Goal: Transaction & Acquisition: Purchase product/service

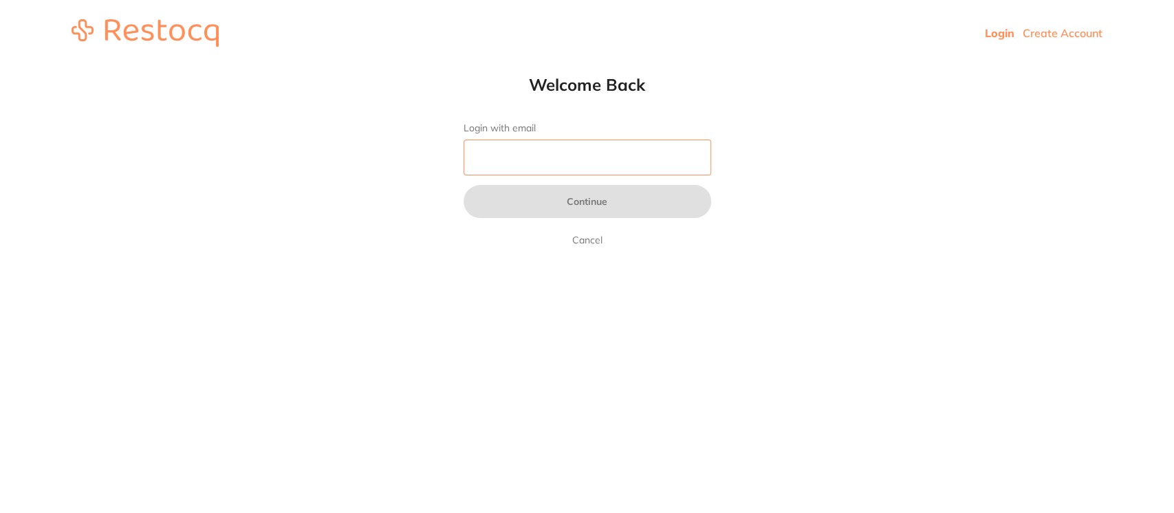
click at [605, 159] on input "Login with email" at bounding box center [588, 158] width 248 height 36
type input "[PERSON_NAME][EMAIL_ADDRESS][DOMAIN_NAME]"
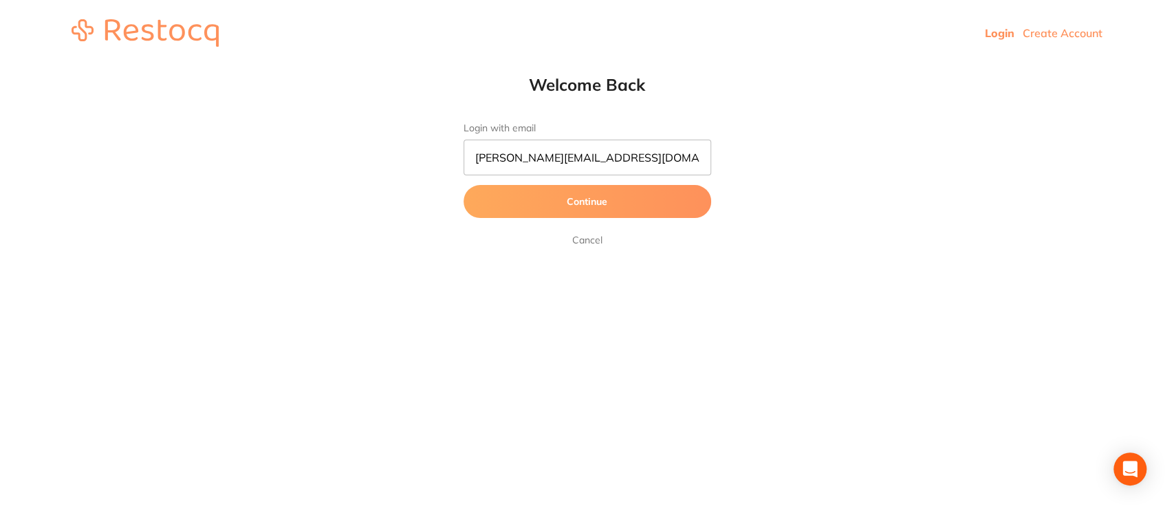
click at [583, 201] on button "Continue" at bounding box center [588, 201] width 248 height 33
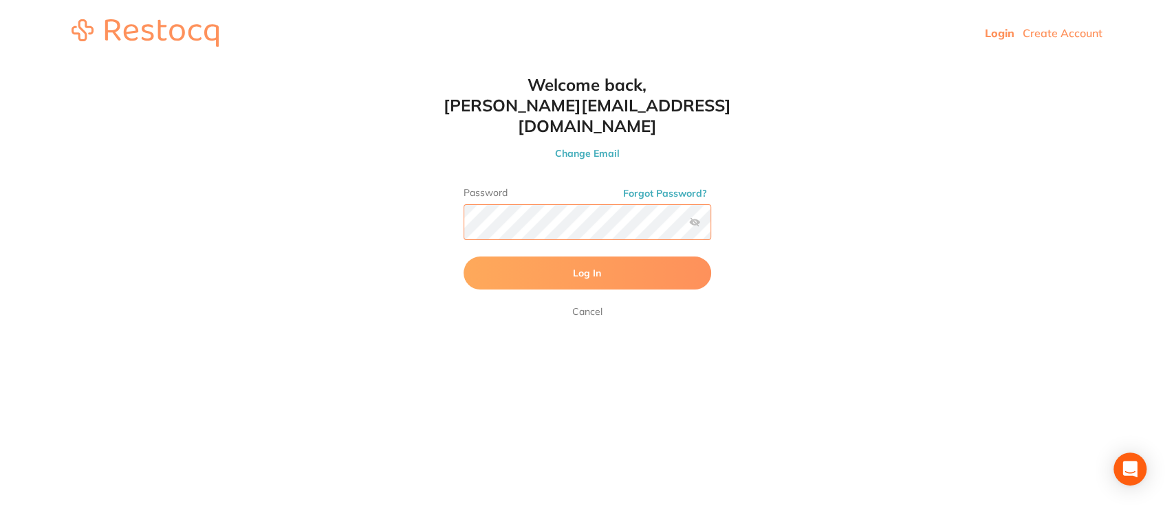
click at [464, 257] on button "Log In" at bounding box center [588, 273] width 248 height 33
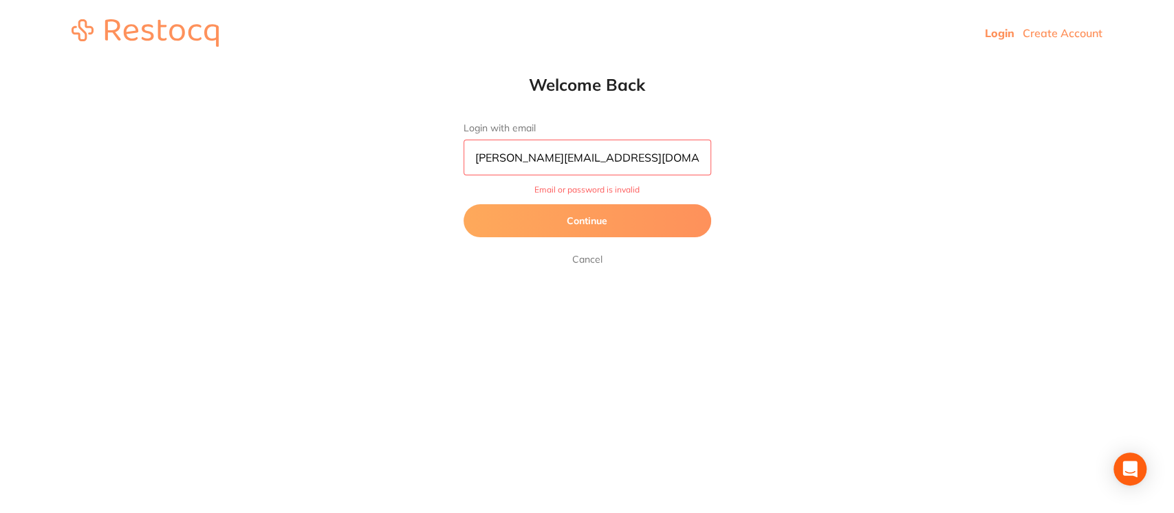
click at [611, 217] on button "Continue" at bounding box center [588, 220] width 248 height 33
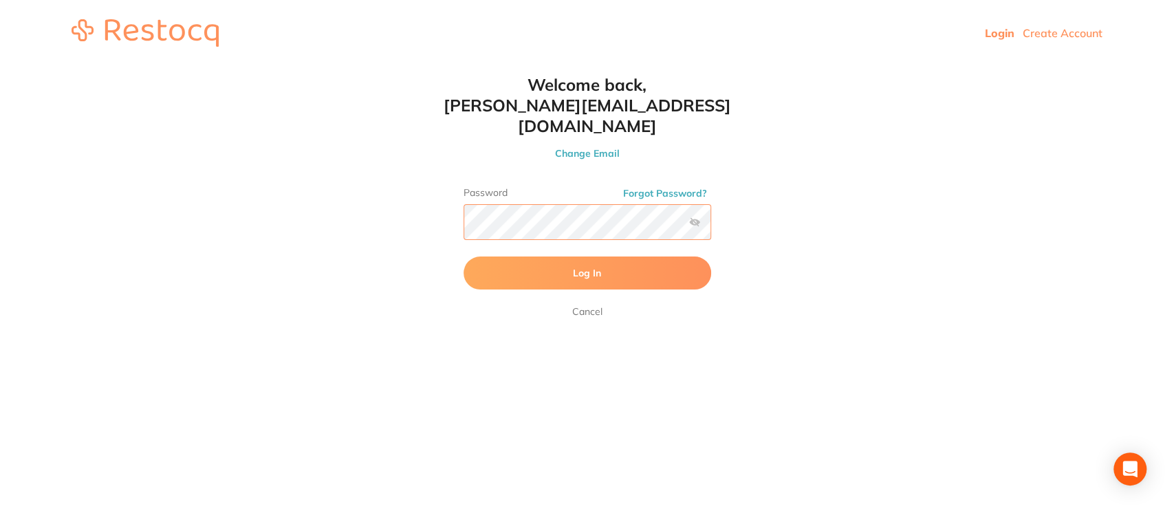
click at [464, 257] on button "Log In" at bounding box center [588, 273] width 248 height 33
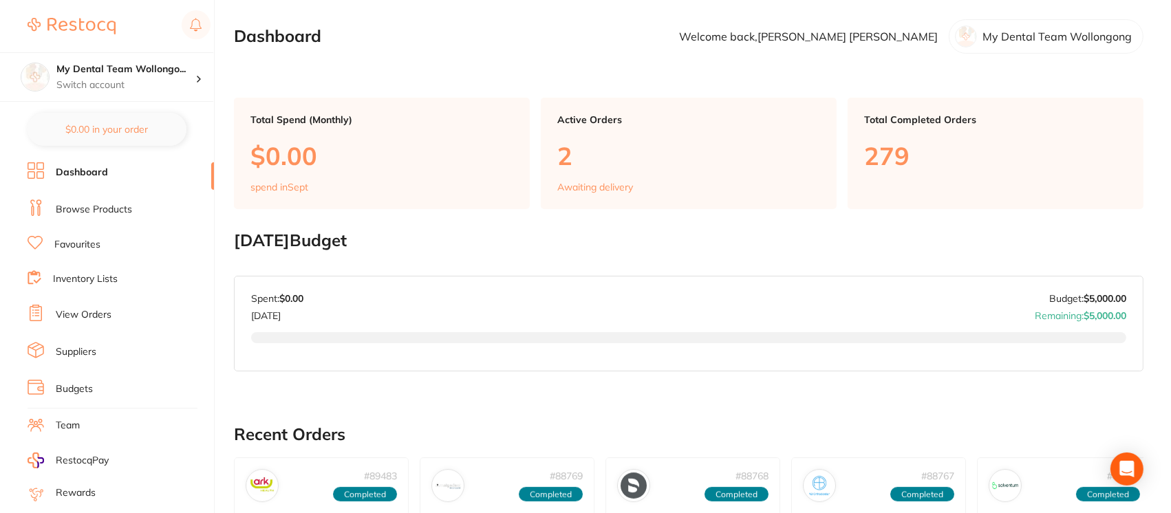
click at [98, 311] on link "View Orders" at bounding box center [84, 315] width 56 height 14
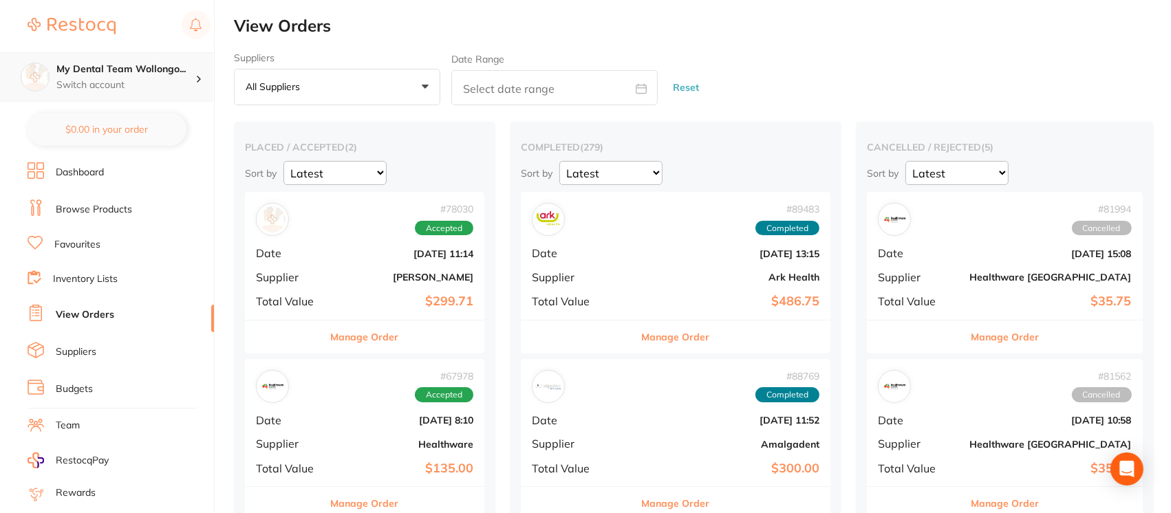
click at [160, 95] on div "My Dental Team Wollongo... Switch account" at bounding box center [106, 77] width 213 height 50
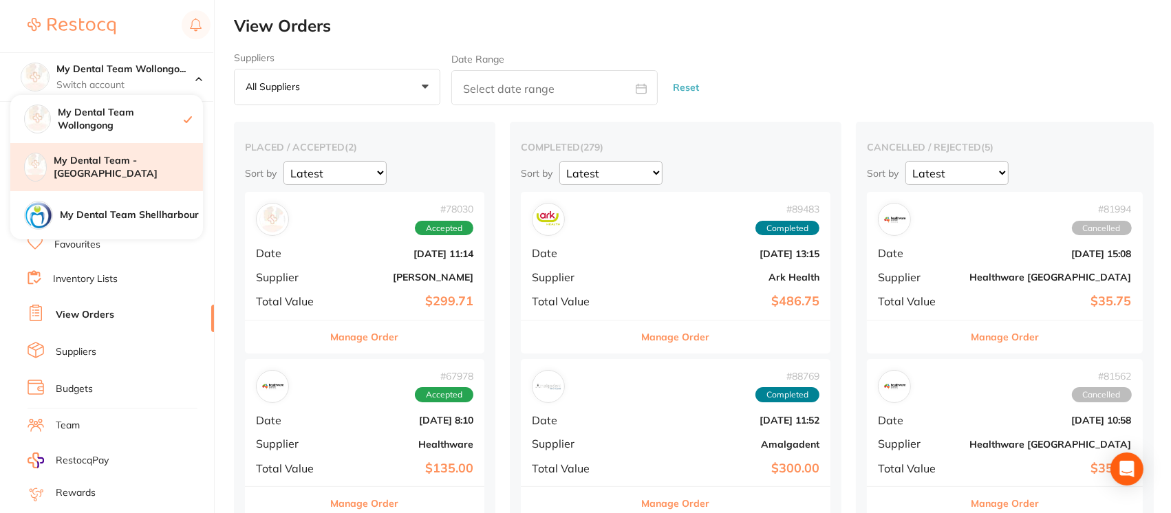
click at [146, 165] on h4 "My Dental Team - [GEOGRAPHIC_DATA]" at bounding box center [128, 167] width 149 height 27
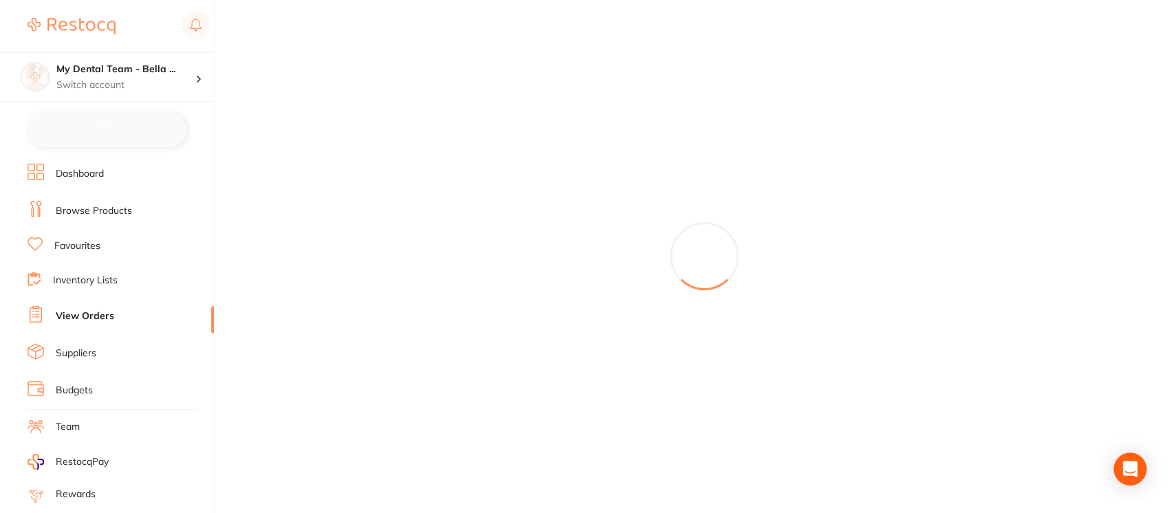
checkbox input "false"
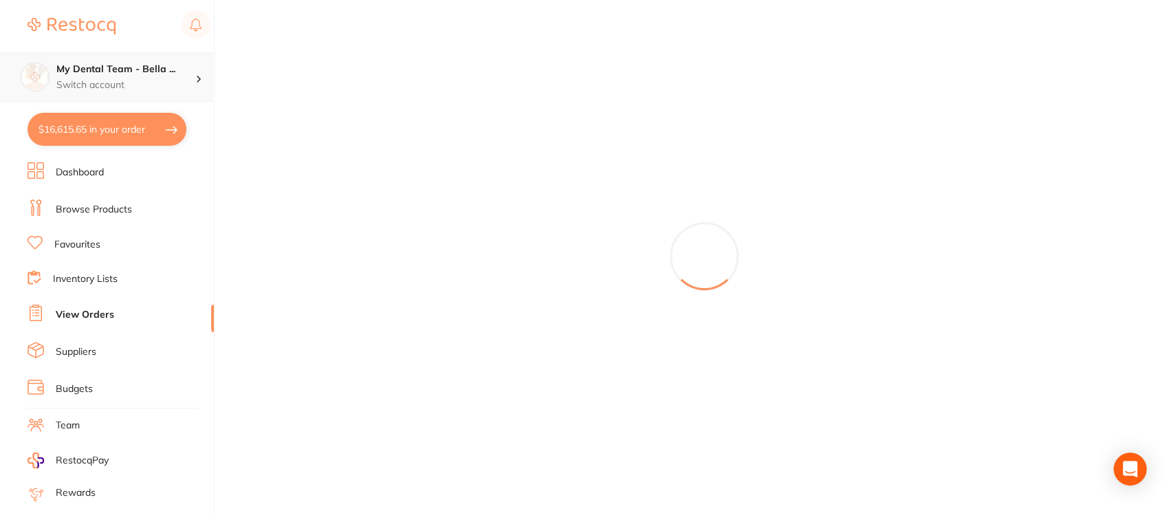
click at [154, 74] on h4 "My Dental Team - Bella ..." at bounding box center [125, 70] width 139 height 14
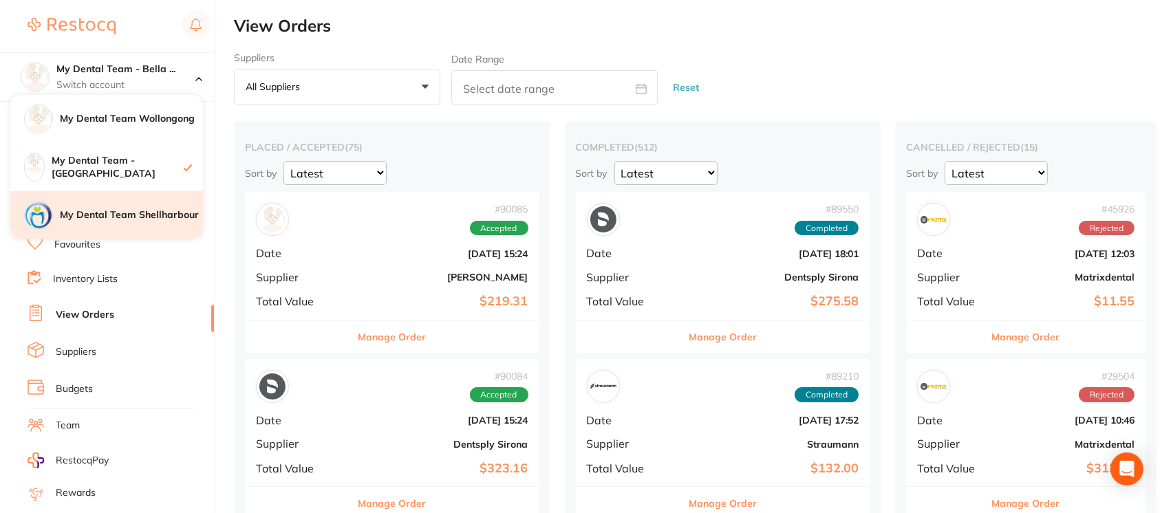
click at [151, 219] on h4 "My Dental Team Shellharbour" at bounding box center [131, 215] width 143 height 14
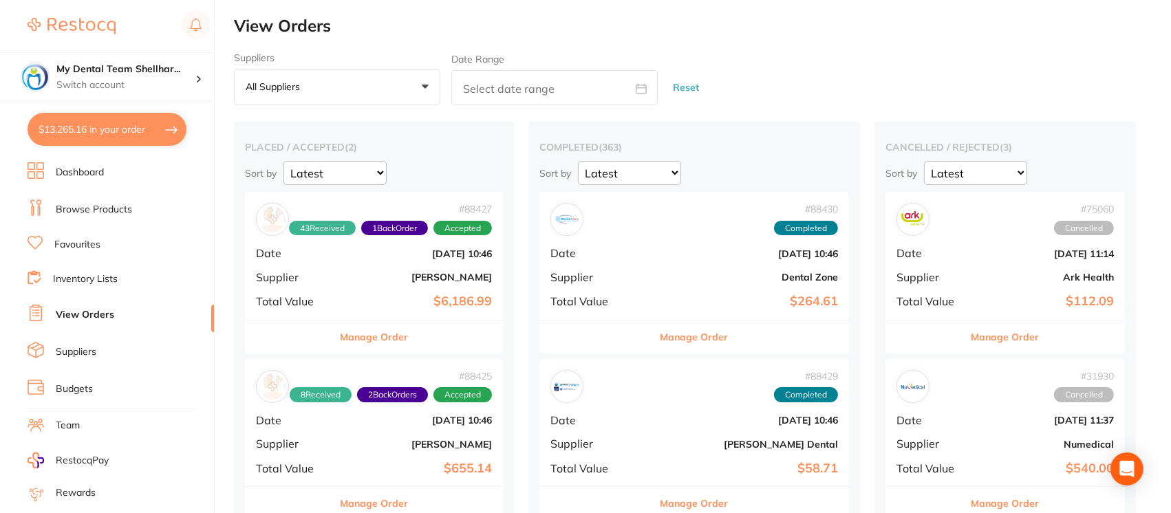
click at [129, 135] on button "$13,265.16 in your order" at bounding box center [107, 129] width 159 height 33
checkbox input "true"
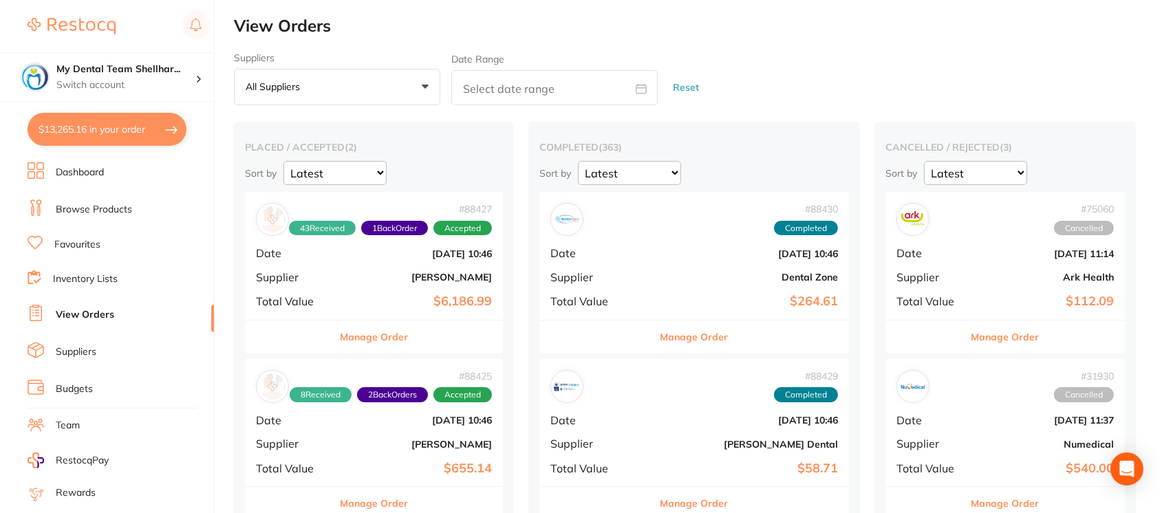
checkbox input "true"
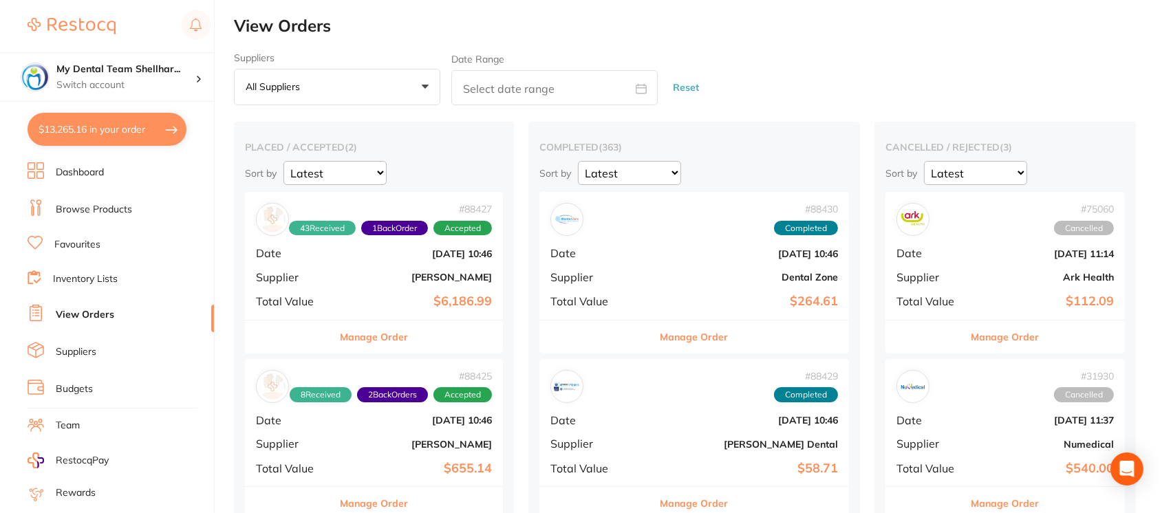
checkbox input "true"
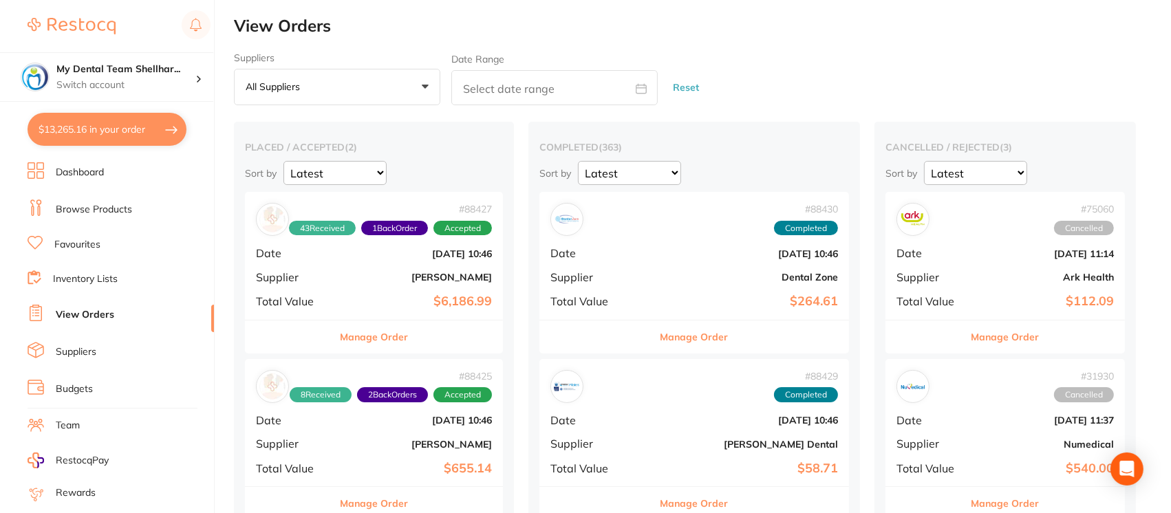
checkbox input "true"
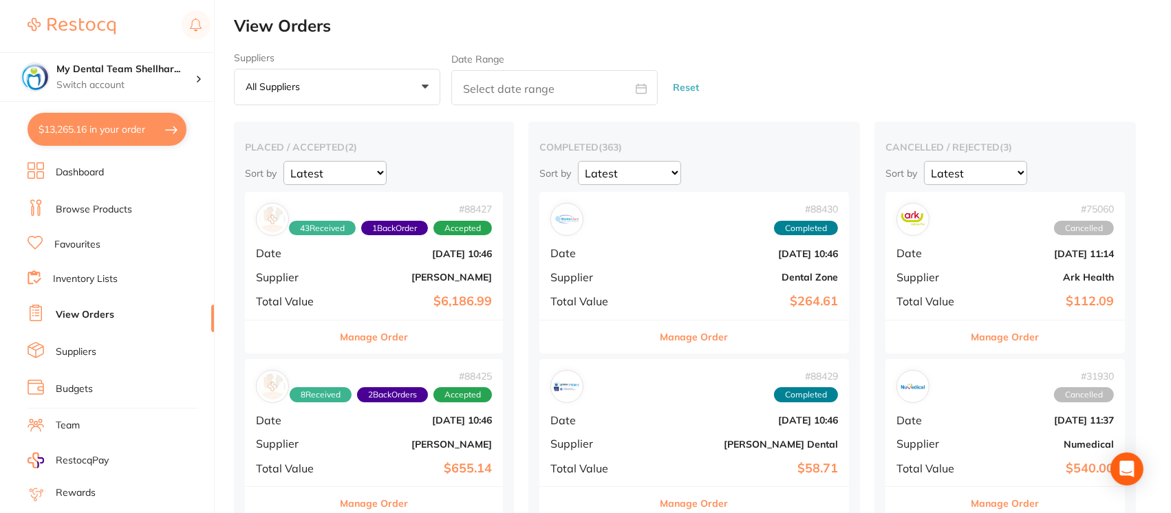
checkbox input "true"
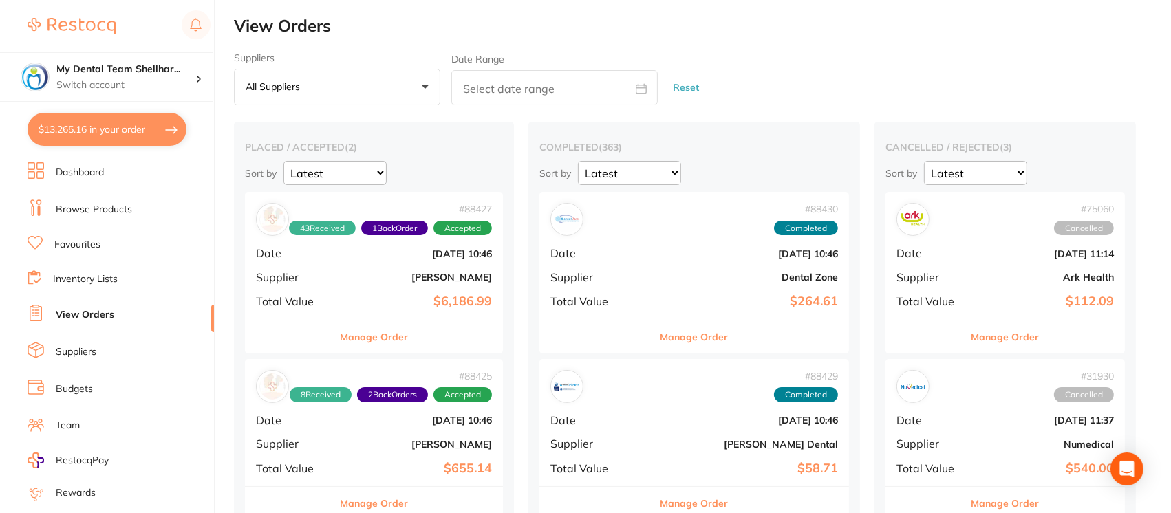
checkbox input "true"
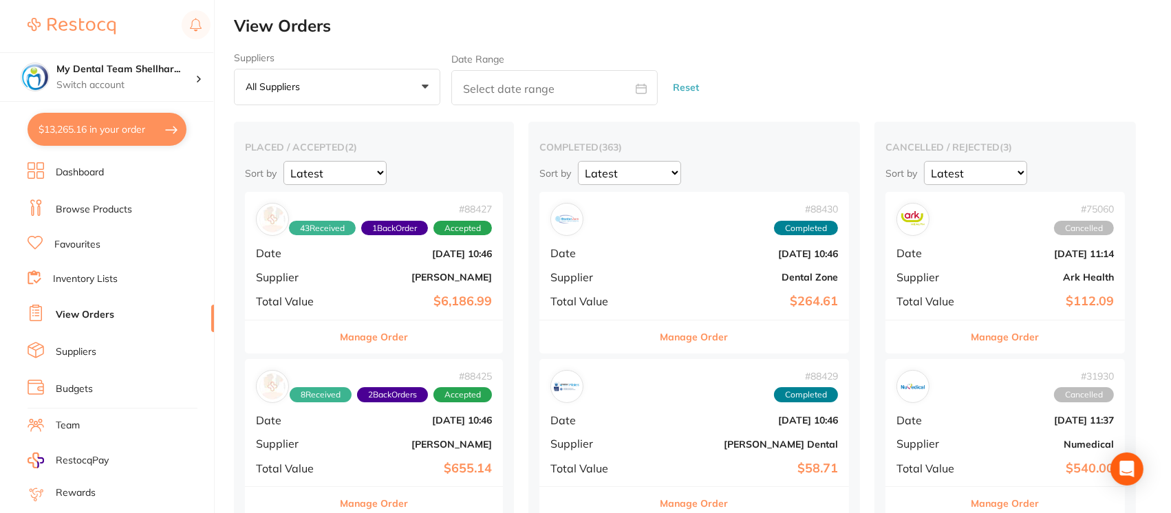
checkbox input "true"
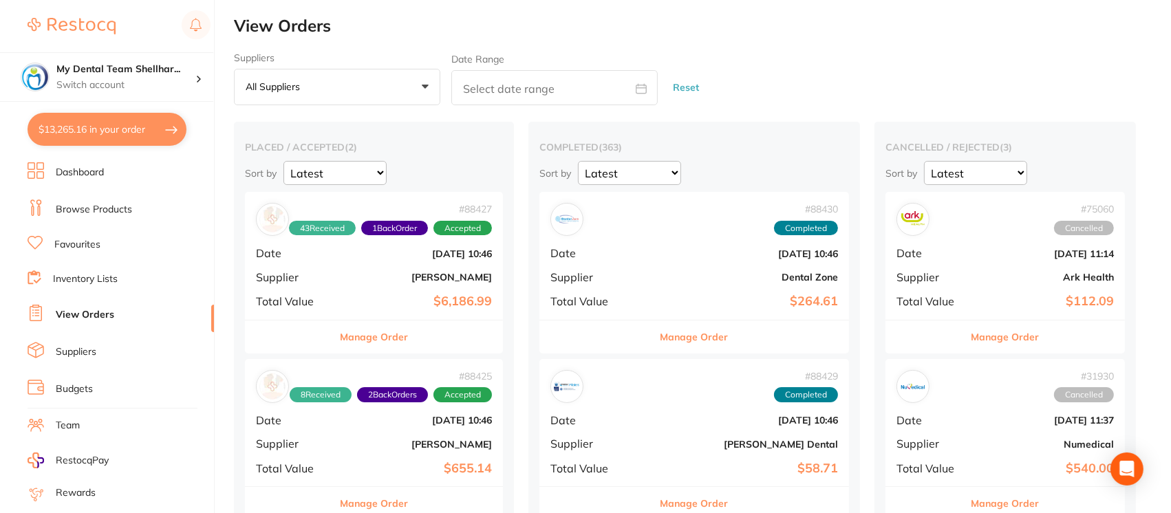
checkbox input "true"
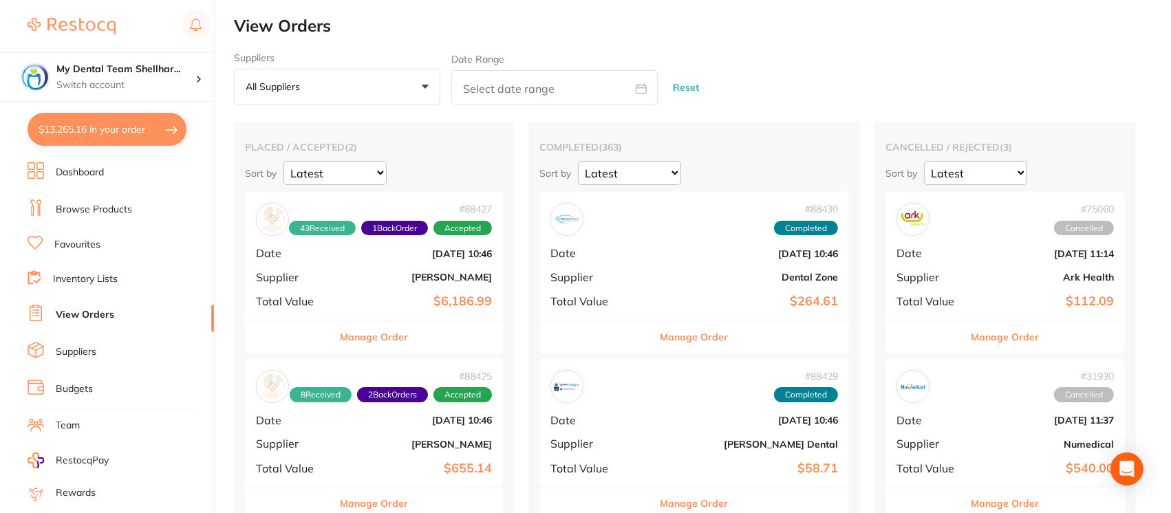
checkbox input "true"
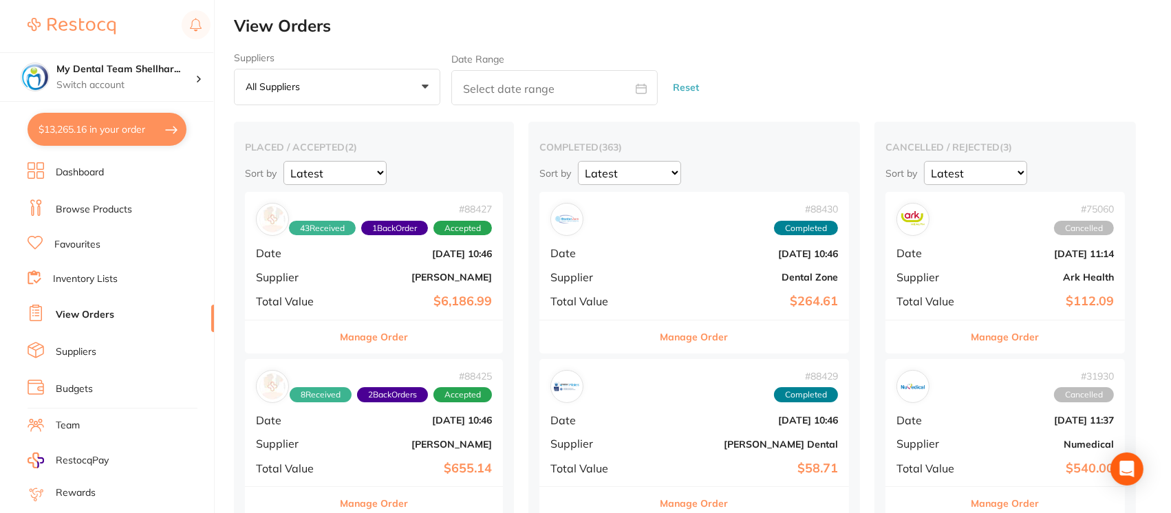
checkbox input "true"
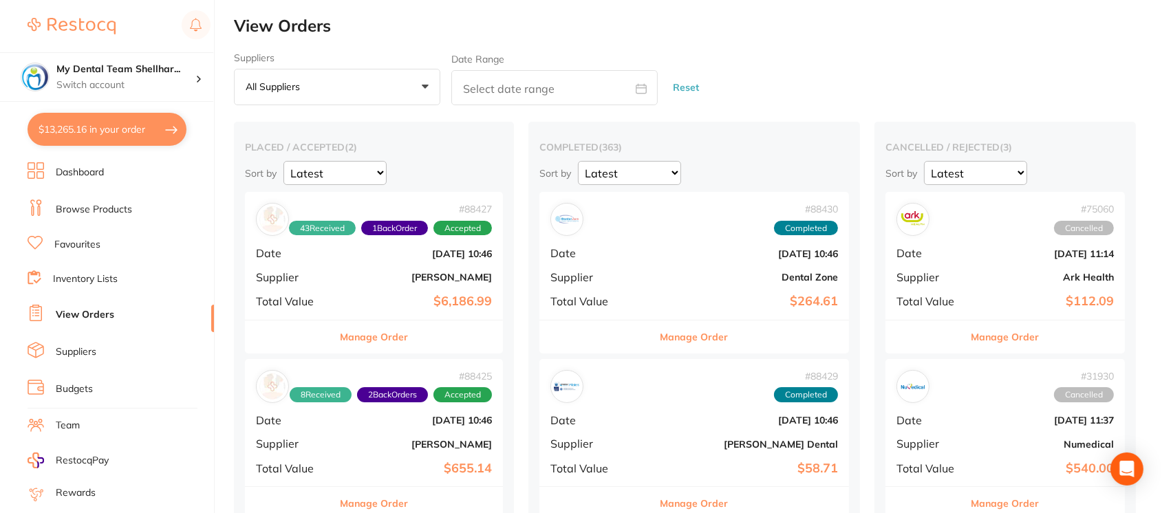
checkbox input "true"
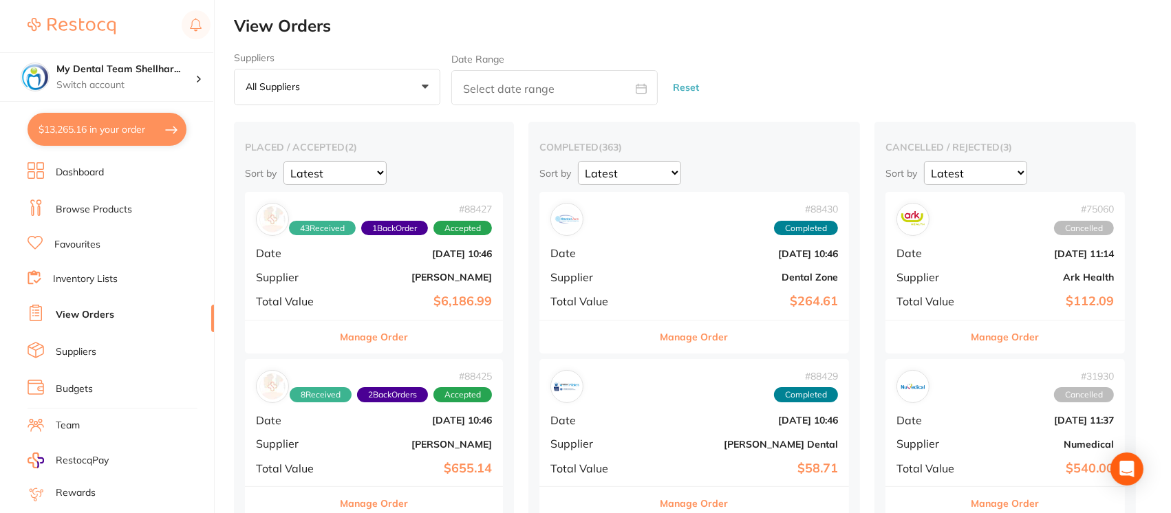
checkbox input "true"
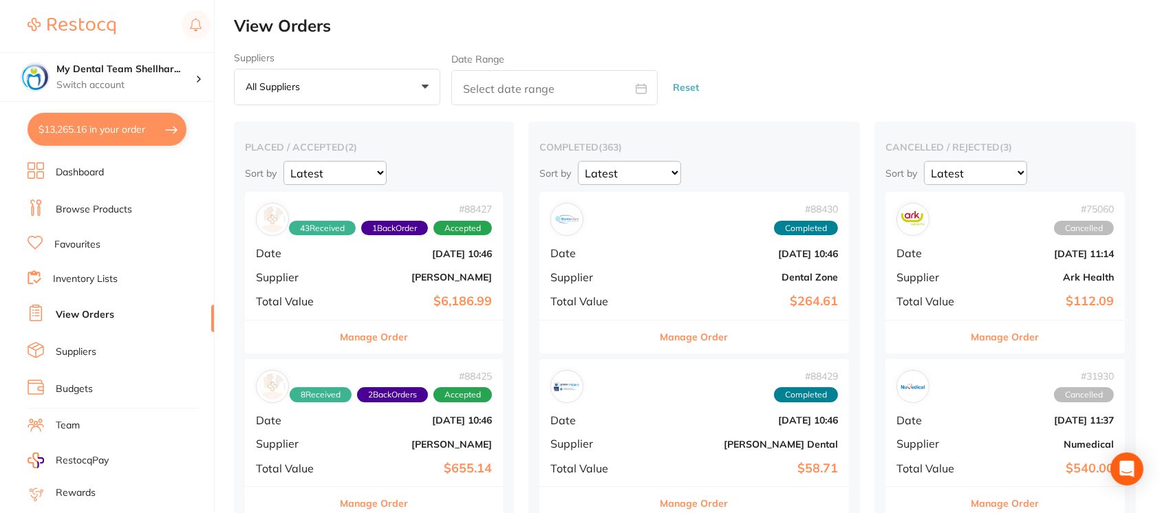
checkbox input "true"
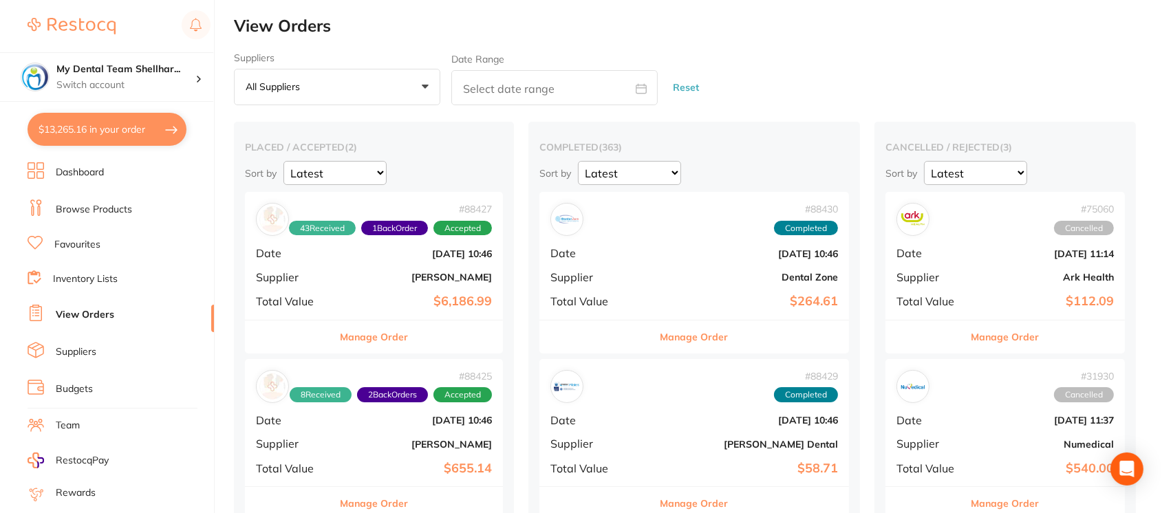
checkbox input "true"
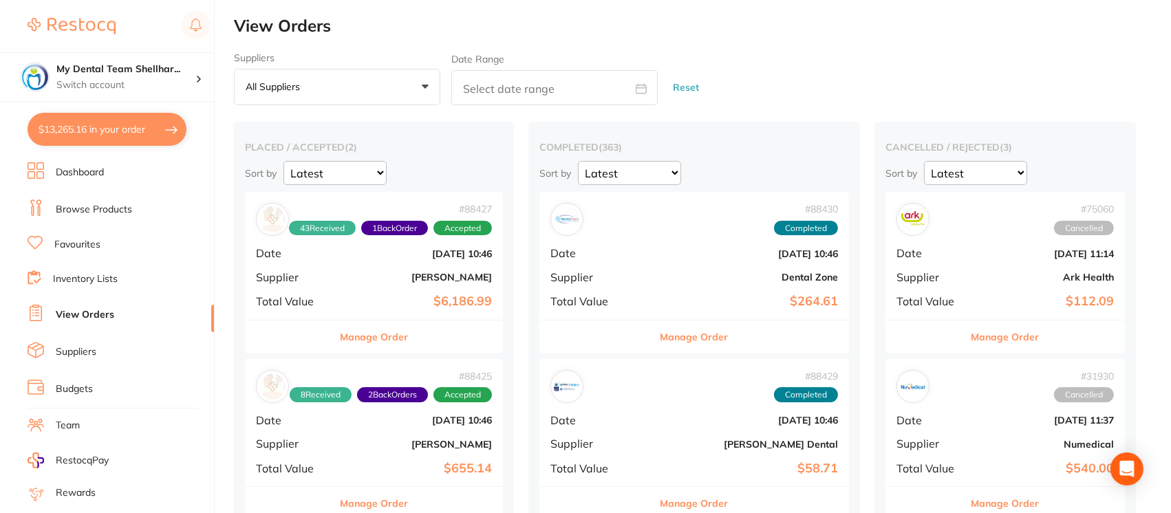
checkbox input "true"
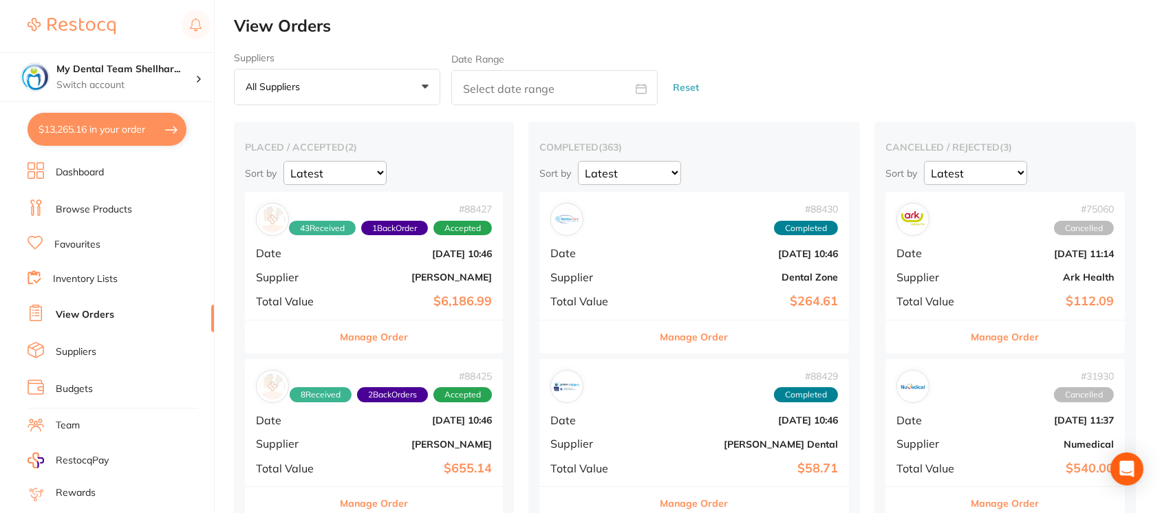
checkbox input "true"
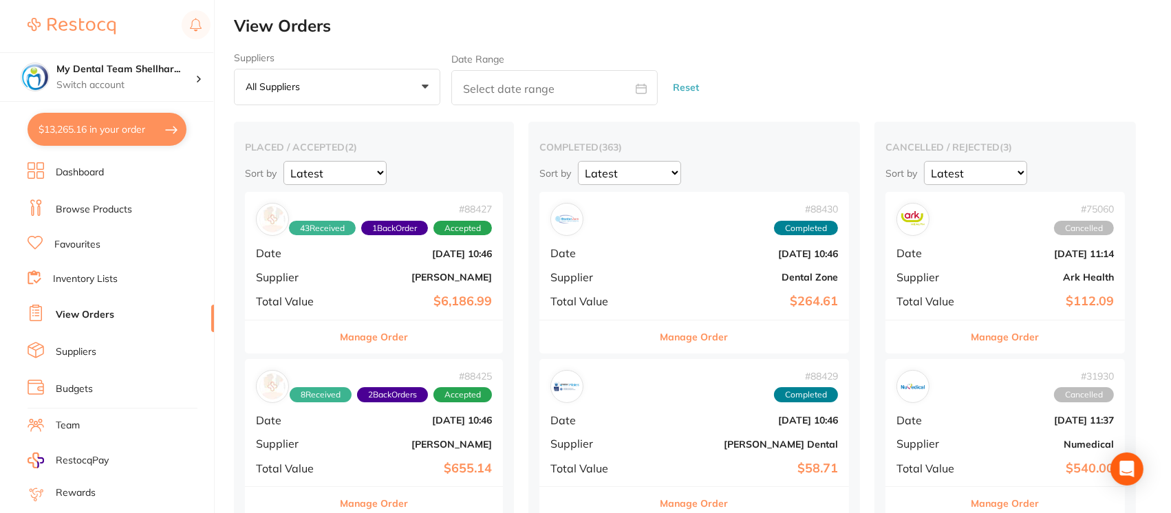
checkbox input "true"
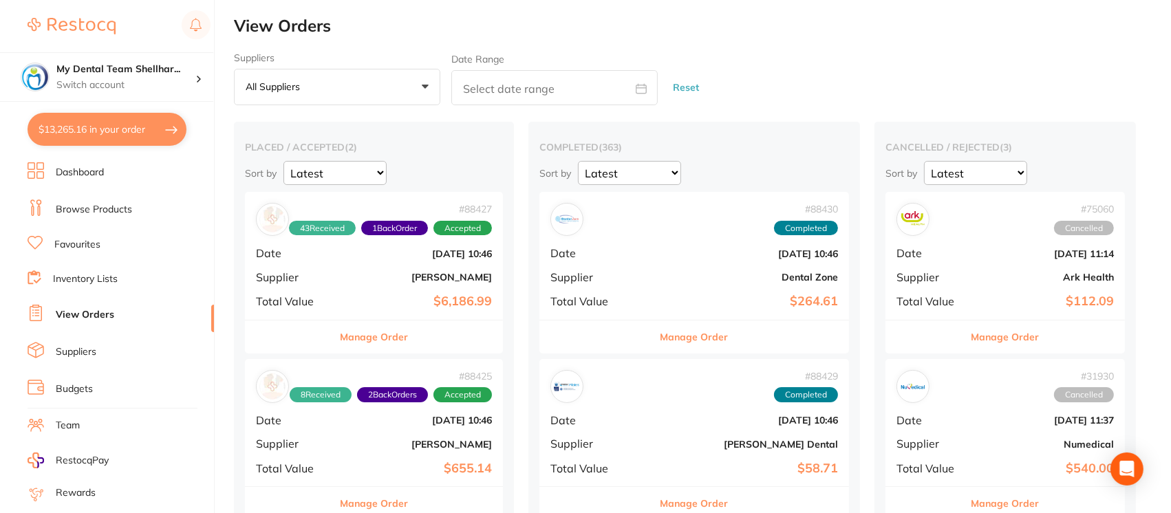
checkbox input "true"
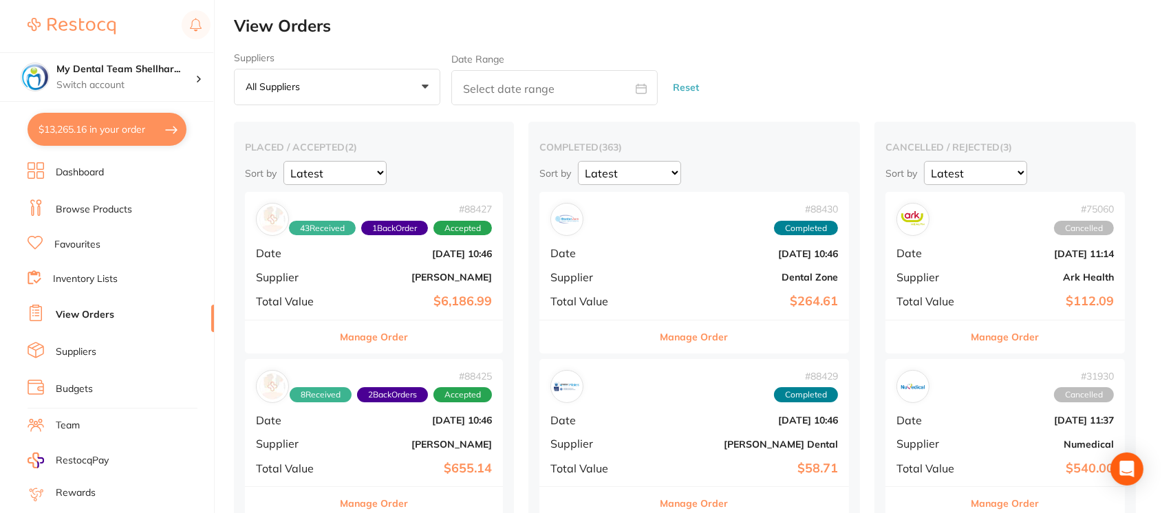
checkbox input "true"
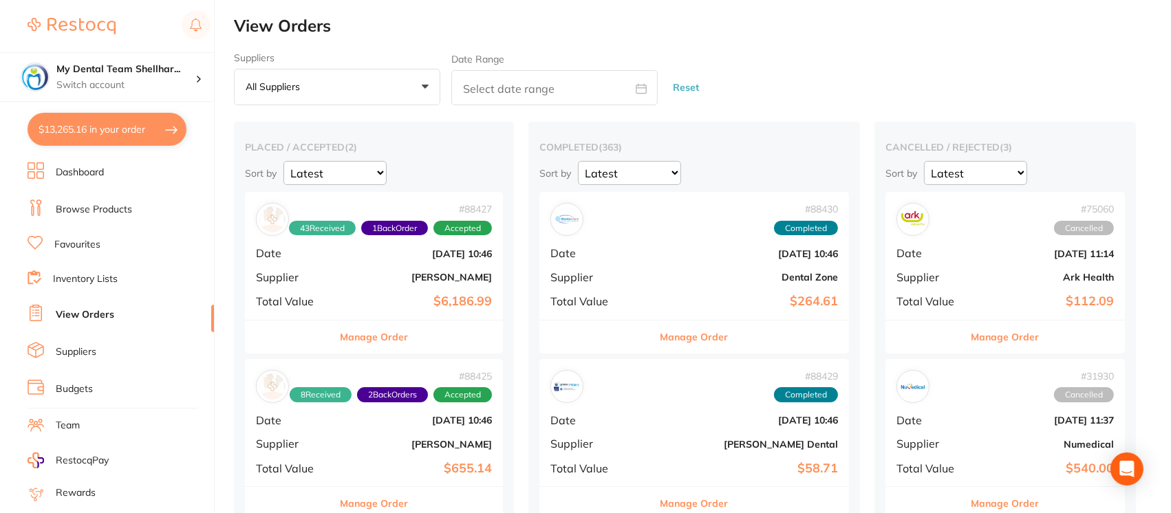
checkbox input "true"
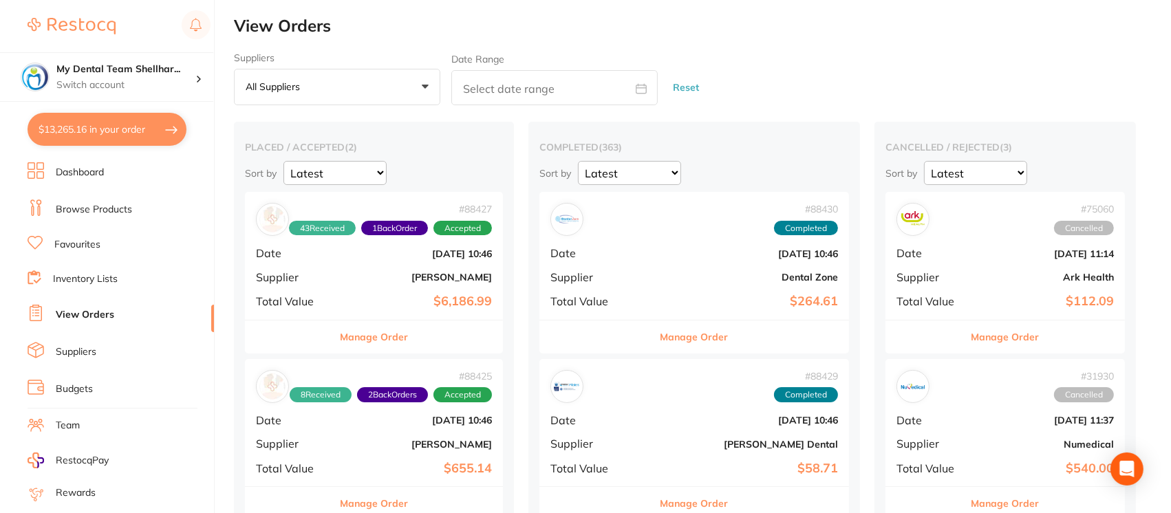
checkbox input "true"
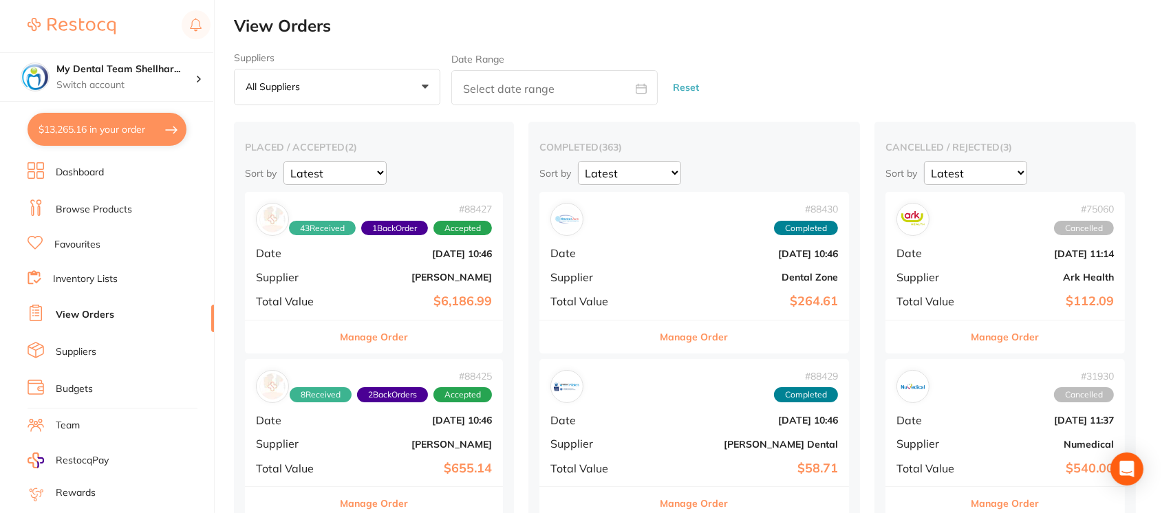
checkbox input "true"
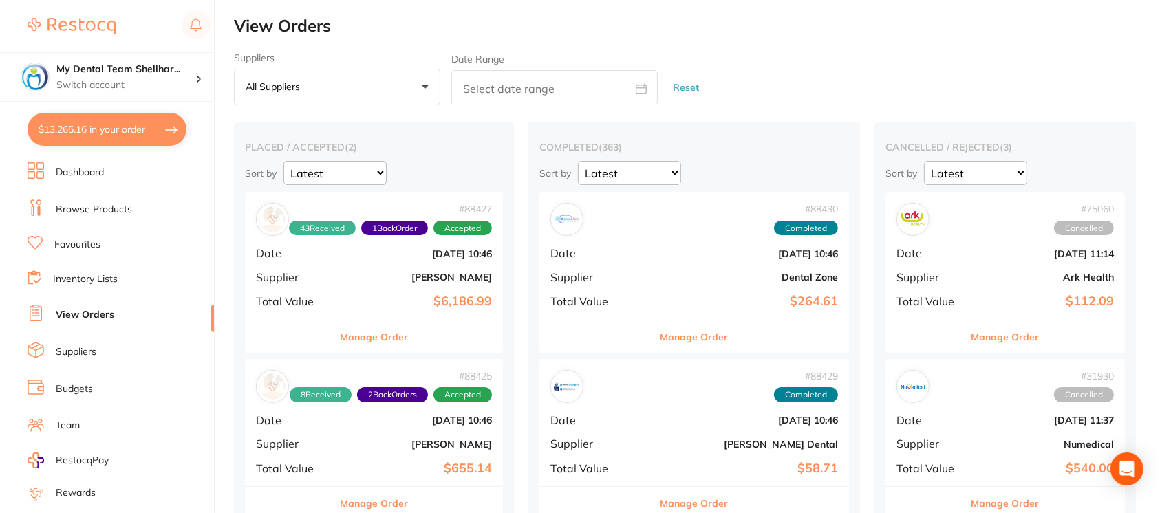
checkbox input "true"
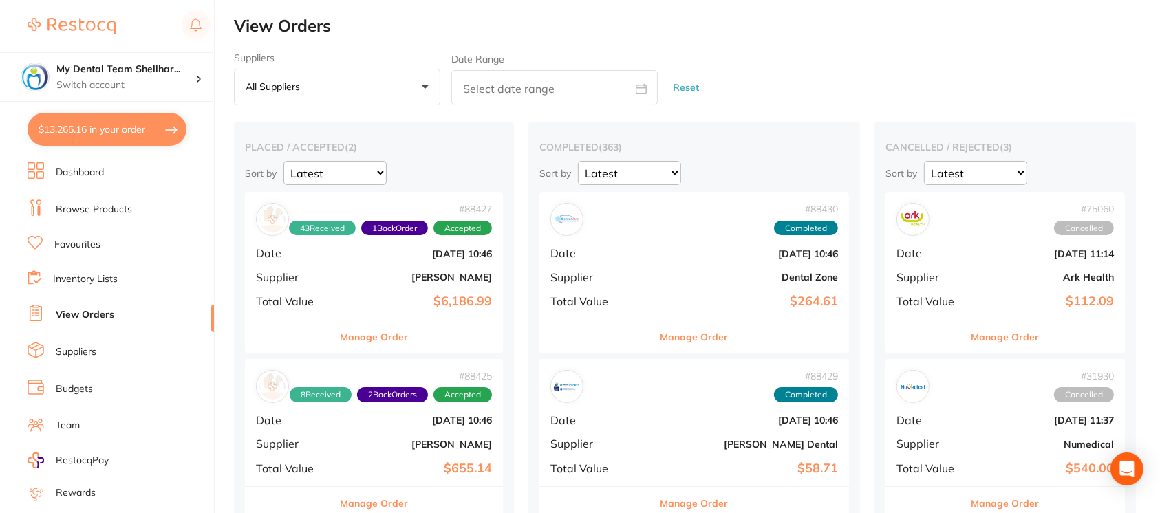
checkbox input "true"
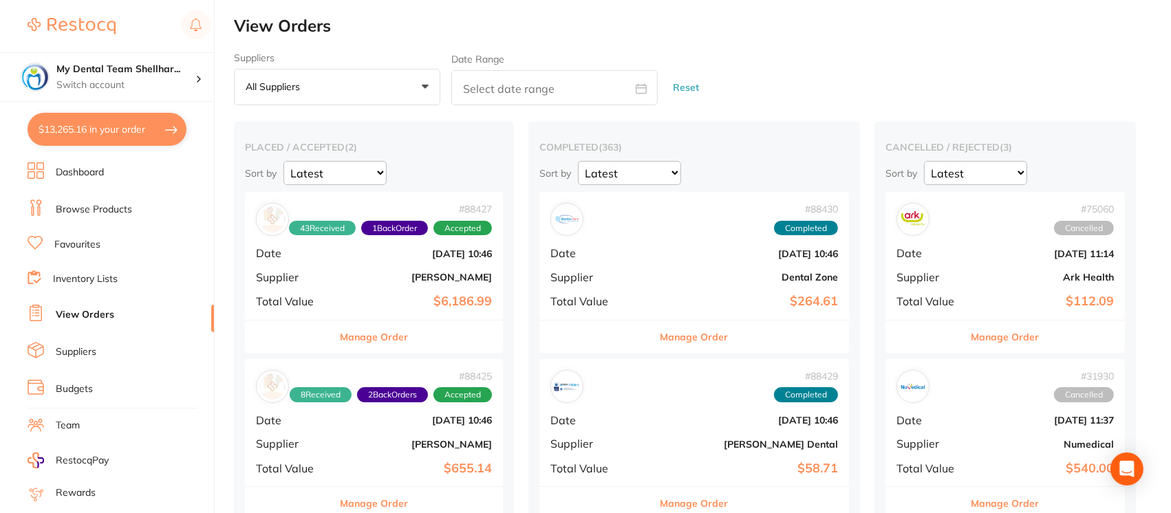
checkbox input "true"
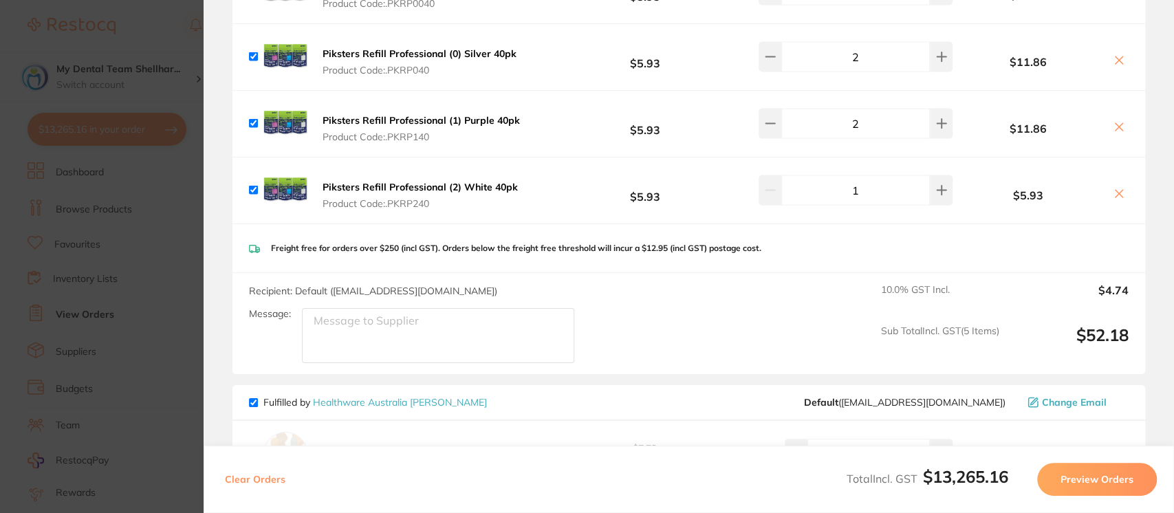
scroll to position [5522, 0]
click at [113, 130] on section "Update RRP Set your pre negotiated price for this item. Item Agreed RRP (excl. …" at bounding box center [587, 256] width 1174 height 513
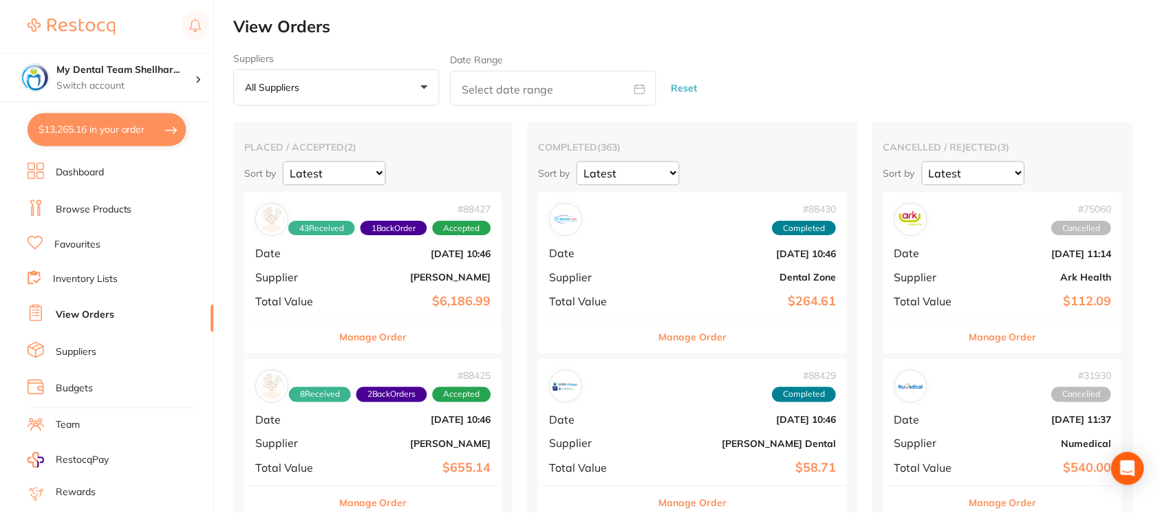
scroll to position [3, 0]
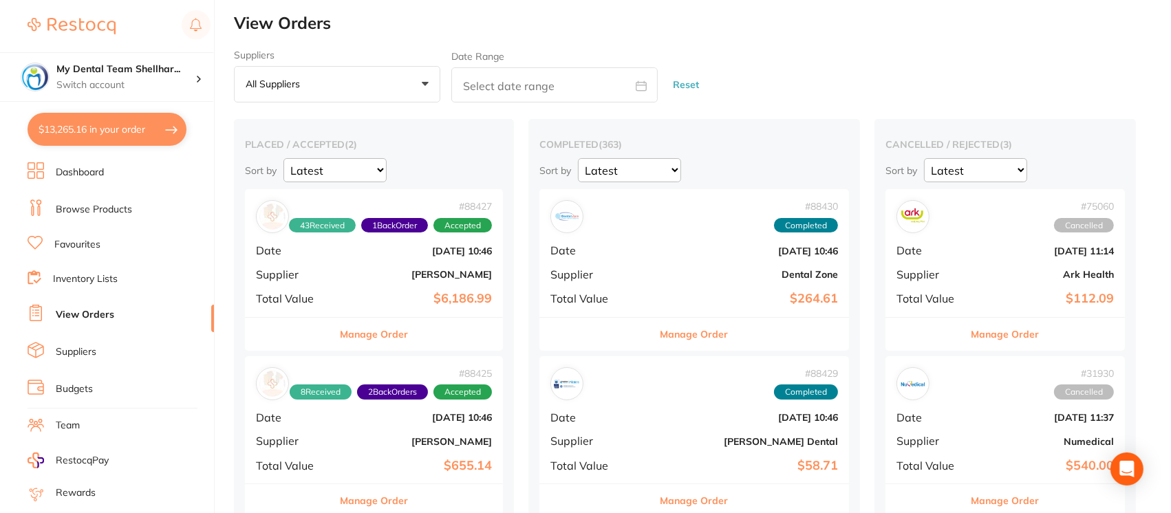
click at [114, 130] on button "$13,265.16 in your order" at bounding box center [107, 129] width 159 height 33
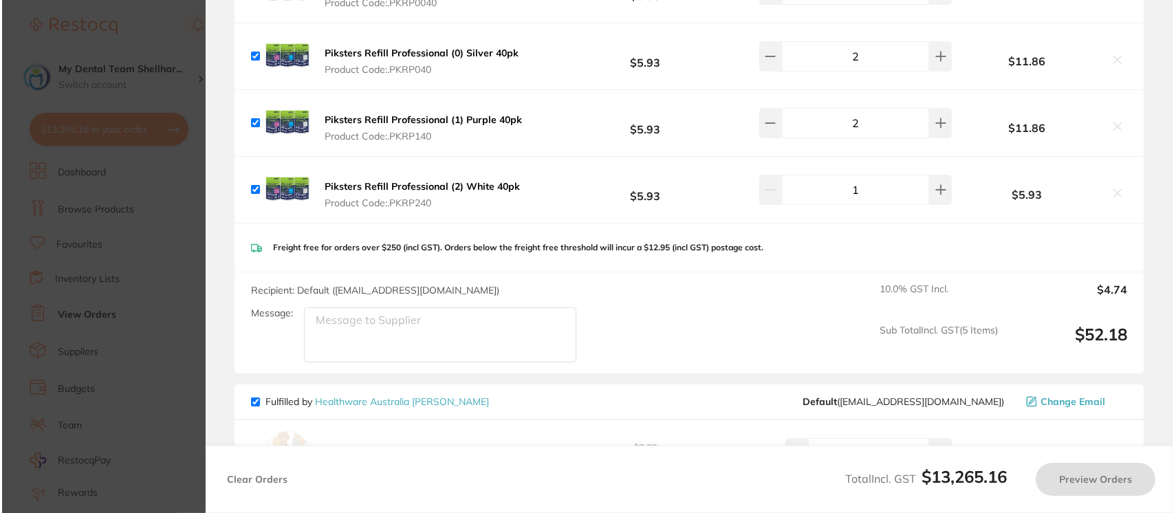
scroll to position [0, 0]
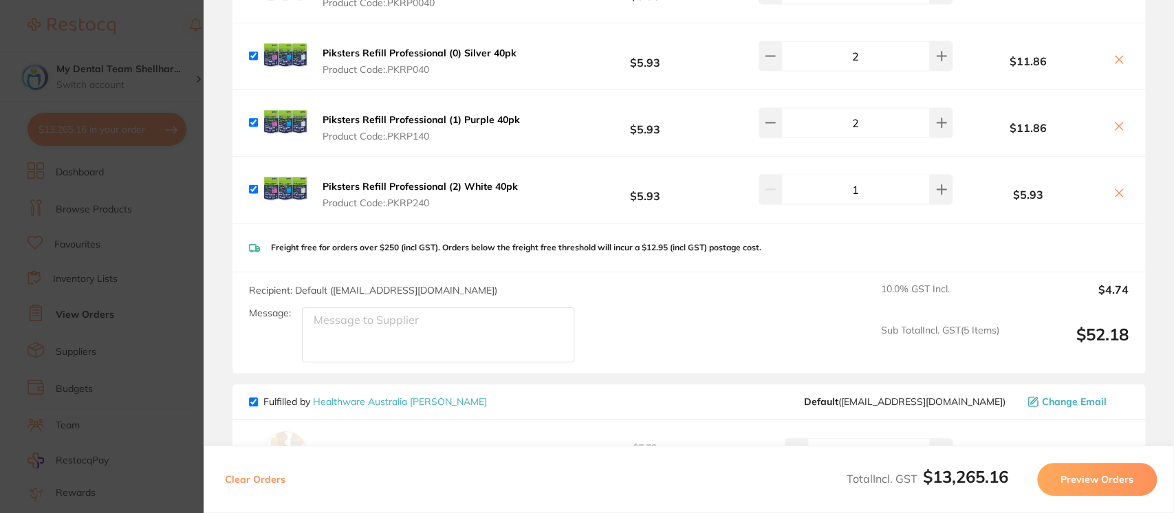
click at [129, 43] on section "Update RRP Set your pre negotiated price for this item. Item Agreed RRP (excl. …" at bounding box center [587, 256] width 1174 height 513
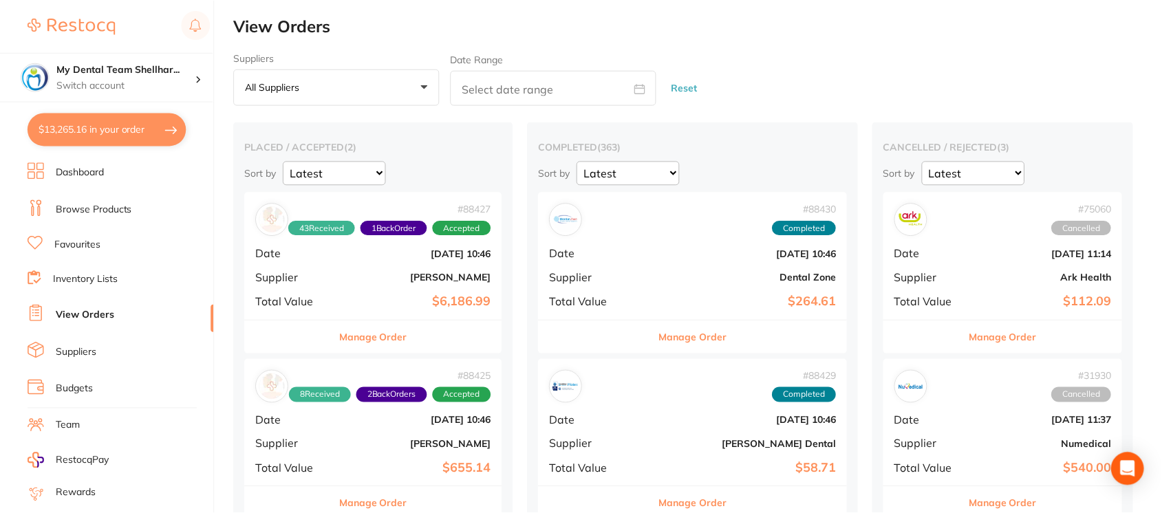
scroll to position [3, 0]
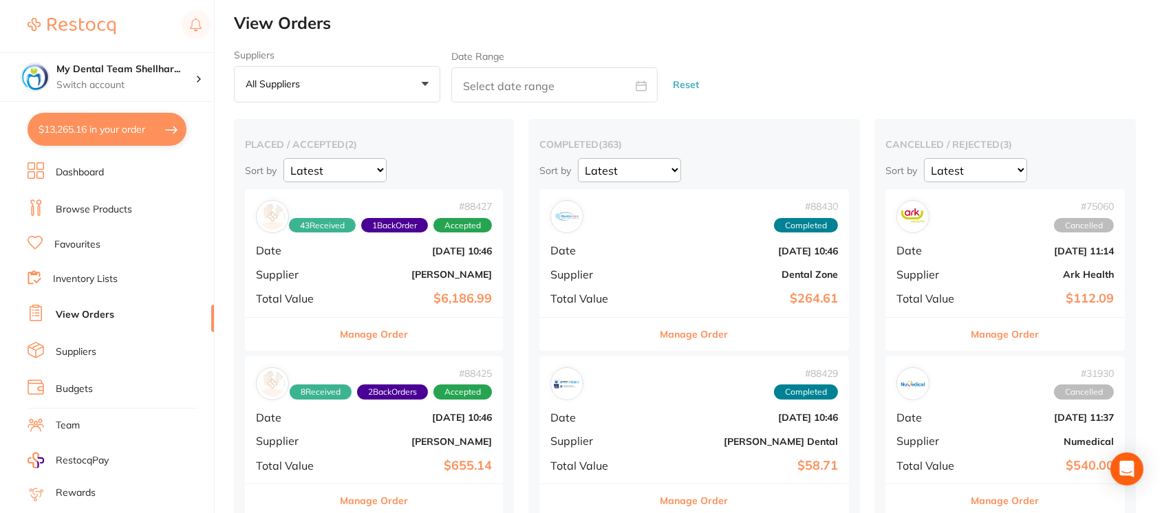
click at [131, 129] on button "$13,265.16 in your order" at bounding box center [107, 129] width 159 height 33
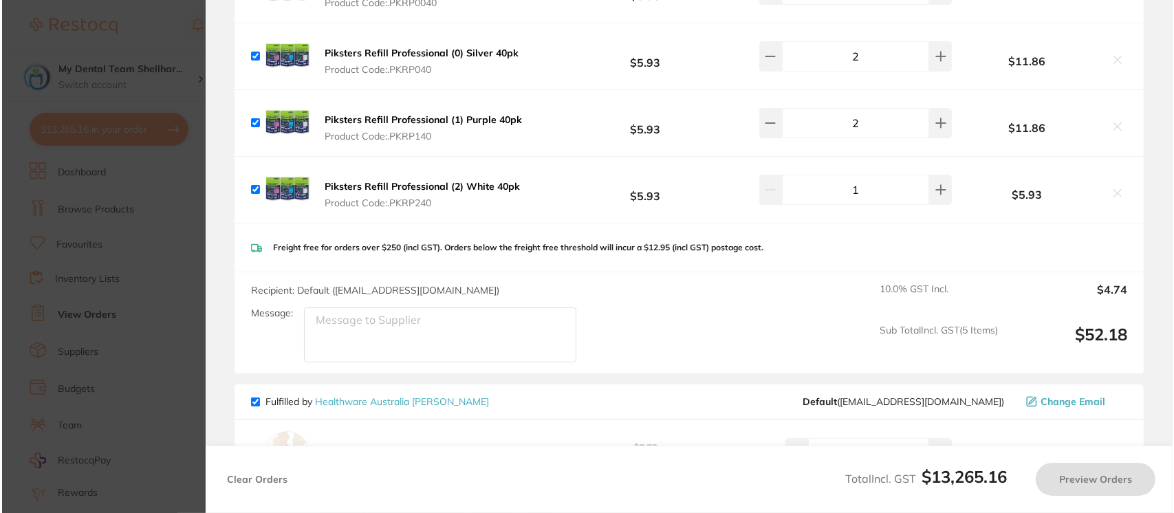
scroll to position [0, 0]
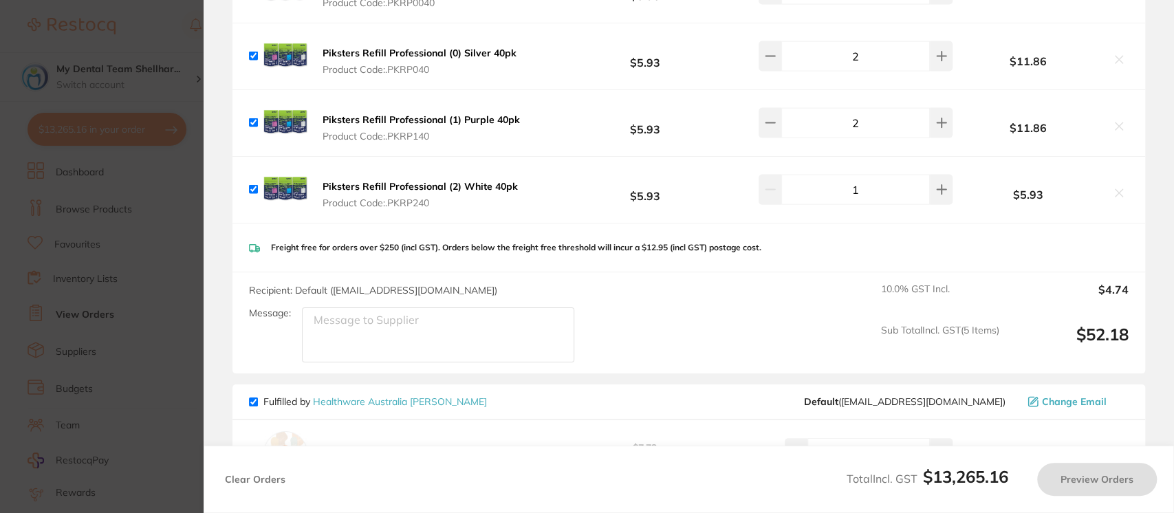
click at [141, 84] on section "Update RRP Set your pre negotiated price for this item. Item Agreed RRP (excl. …" at bounding box center [587, 256] width 1174 height 513
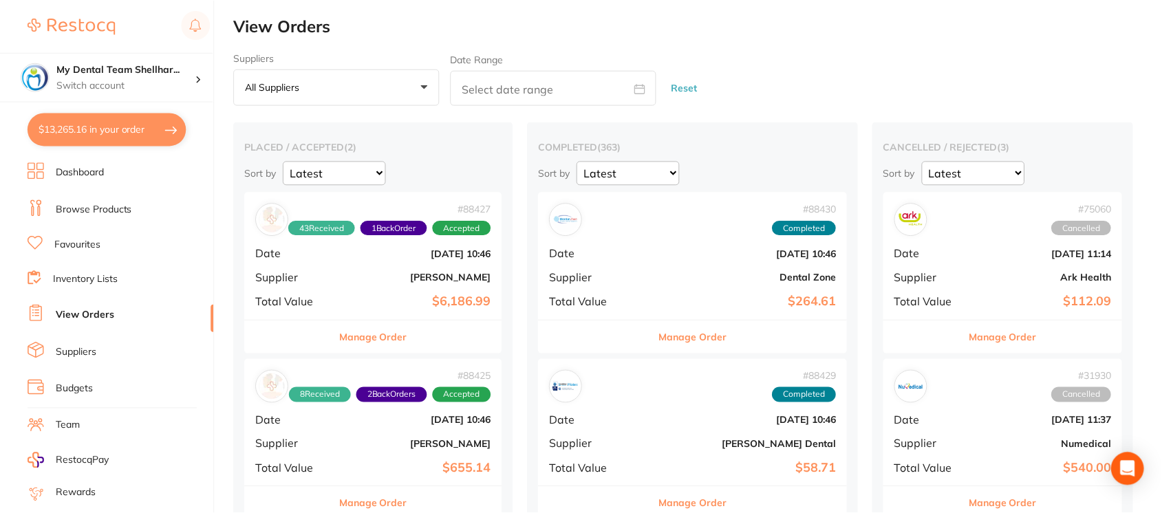
scroll to position [3, 0]
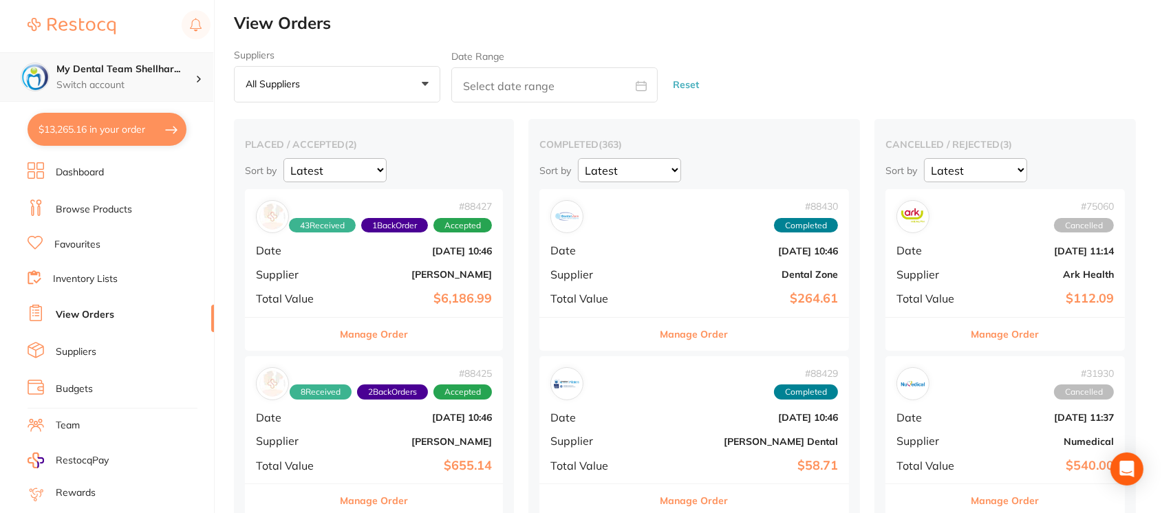
click at [141, 84] on p "Switch account" at bounding box center [125, 85] width 139 height 14
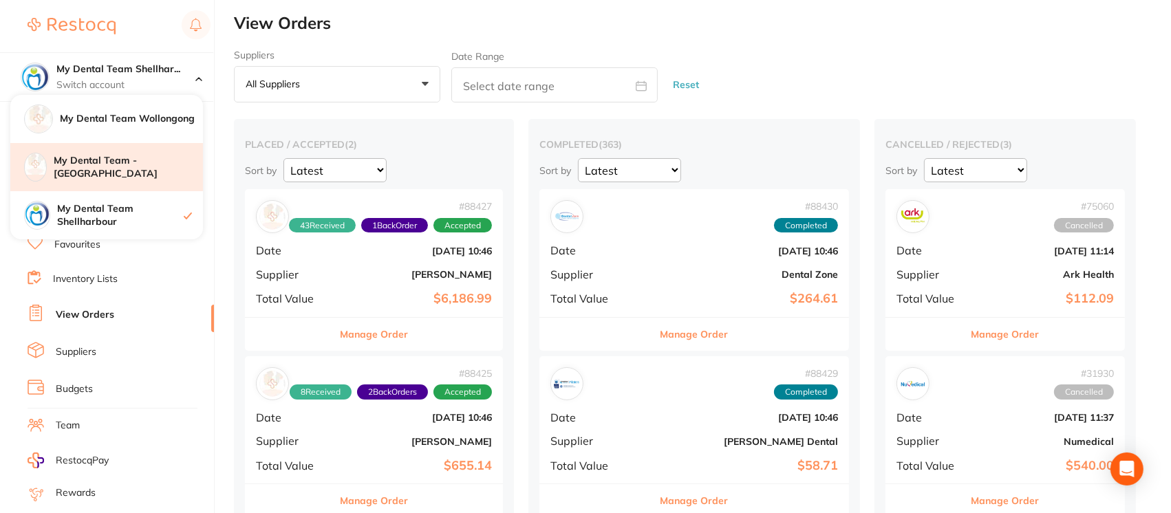
click at [149, 170] on h4 "My Dental Team - [GEOGRAPHIC_DATA]" at bounding box center [128, 167] width 149 height 27
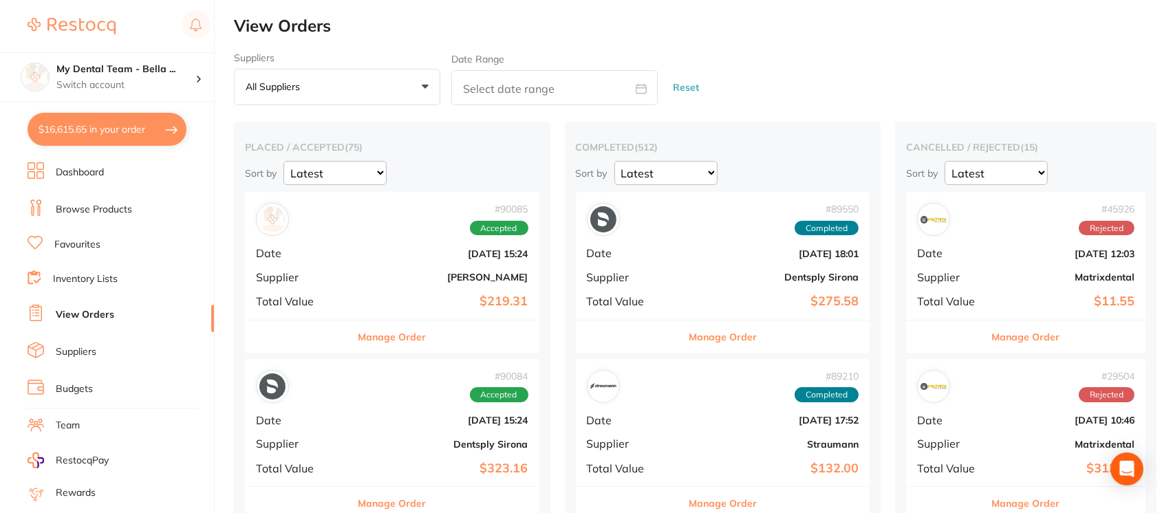
click at [114, 131] on button "$16,615.65 in your order" at bounding box center [107, 129] width 159 height 33
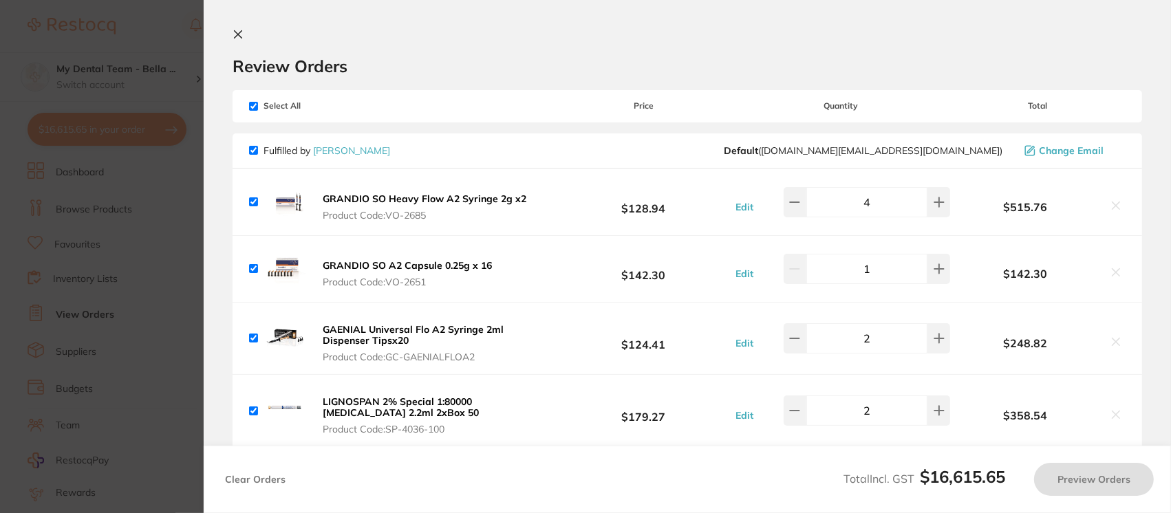
checkbox input "true"
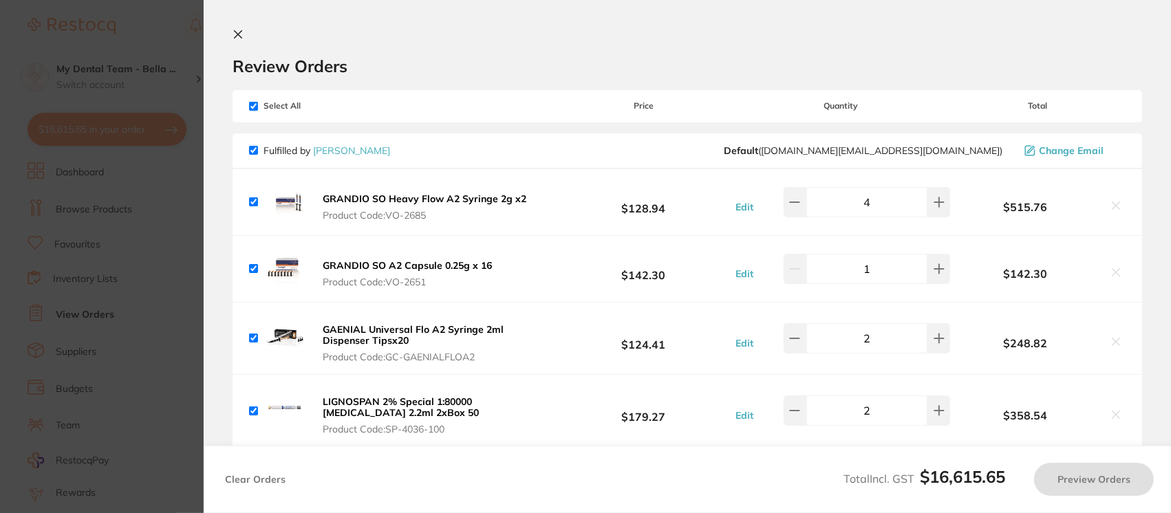
checkbox input "true"
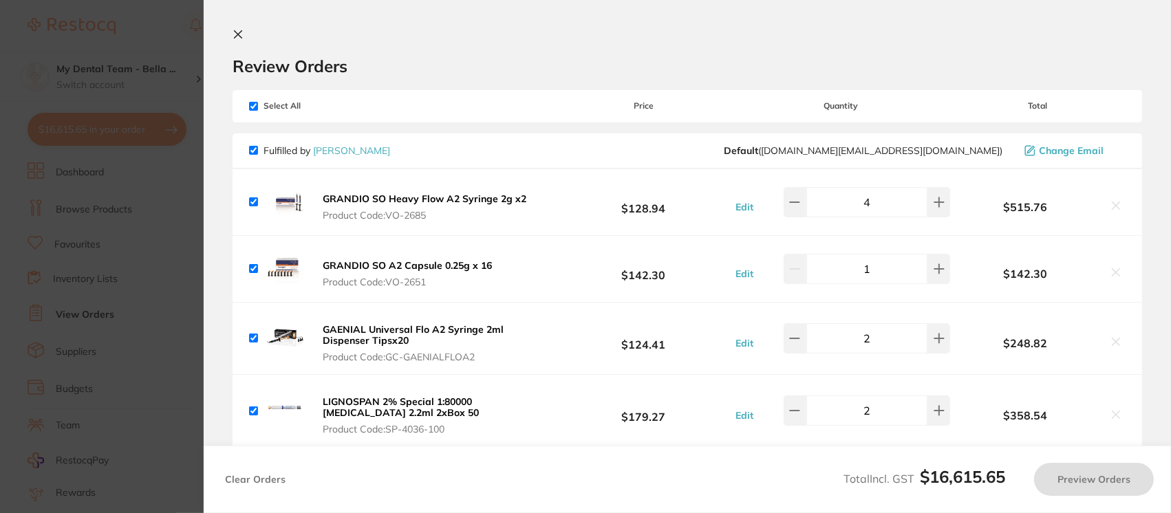
checkbox input "true"
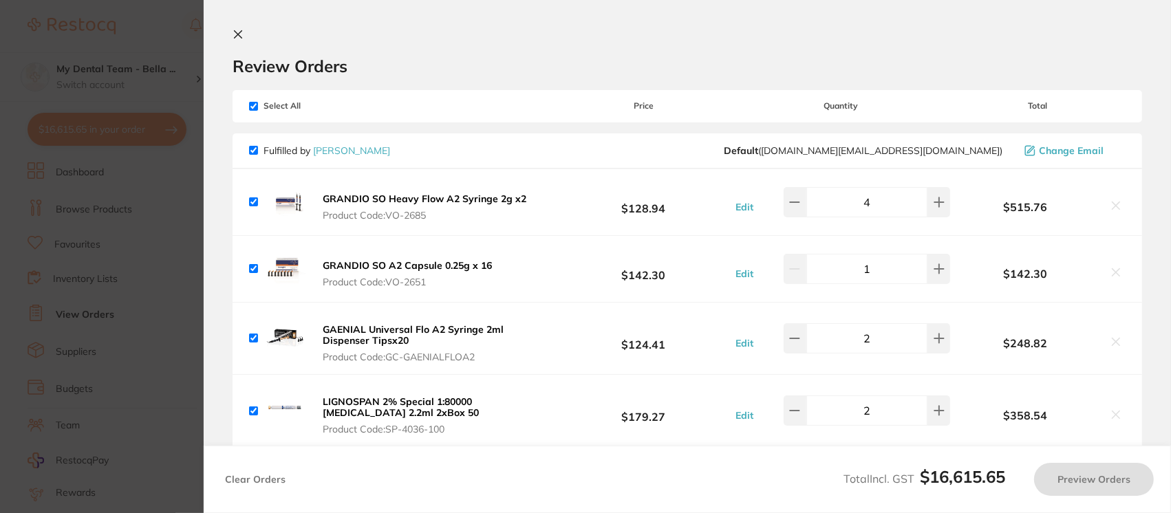
checkbox input "true"
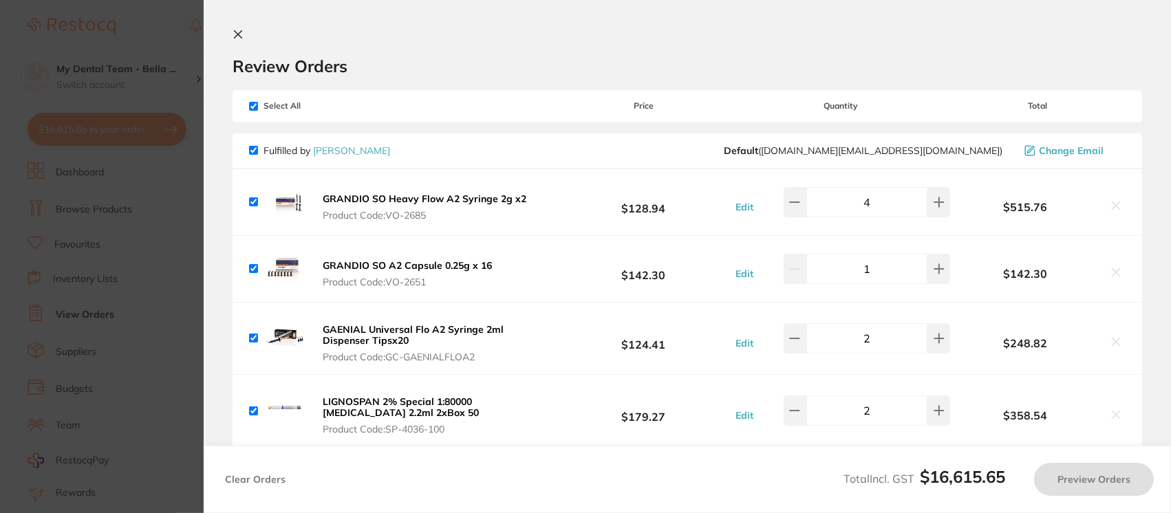
checkbox input "true"
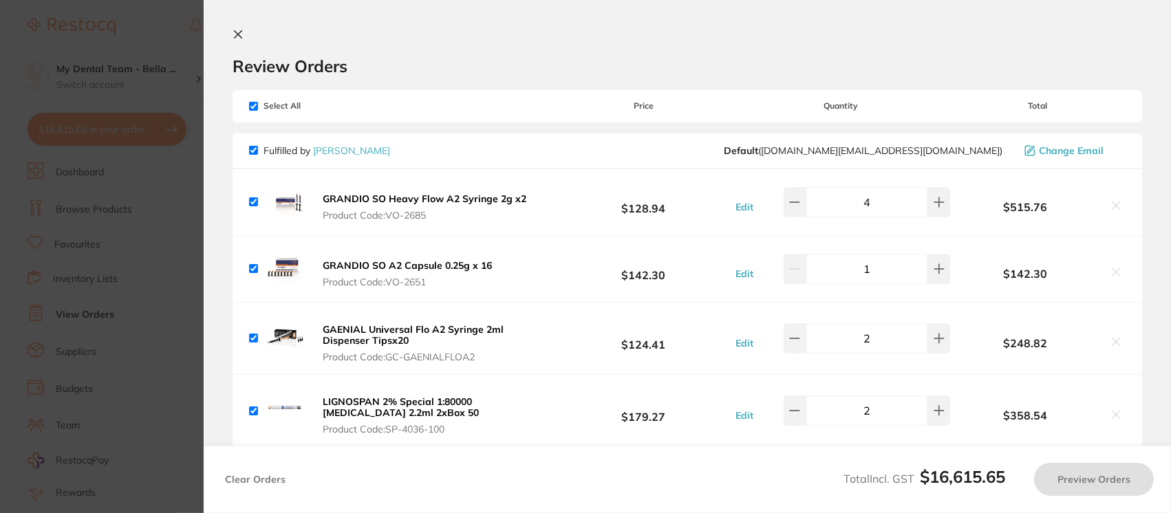
checkbox input "true"
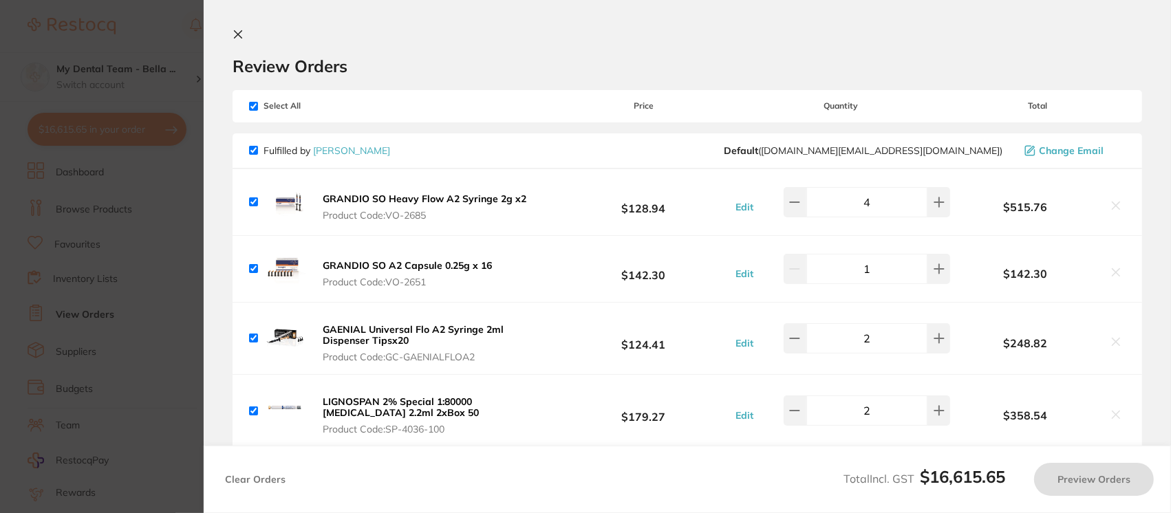
checkbox input "true"
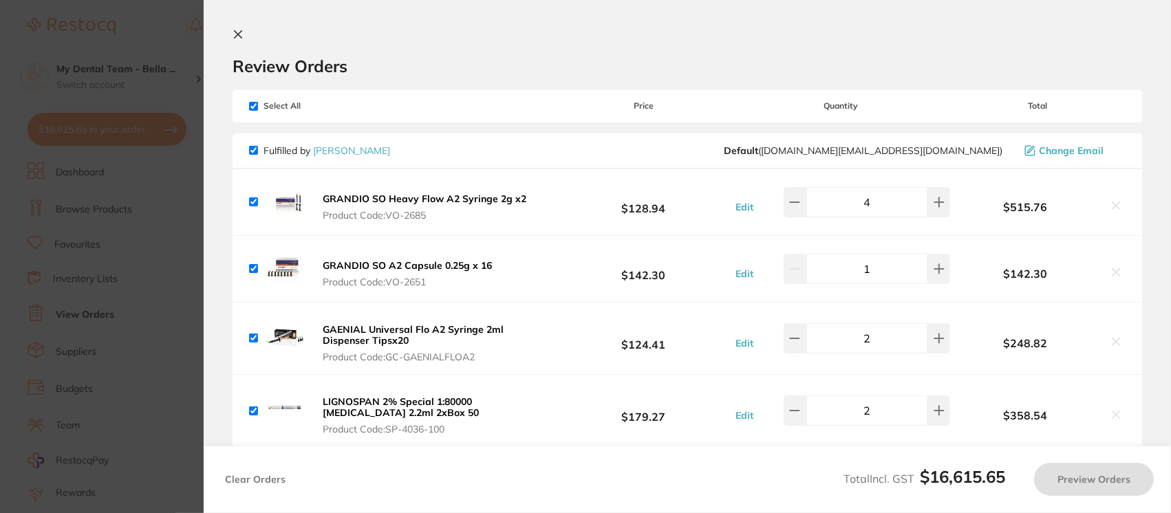
checkbox input "true"
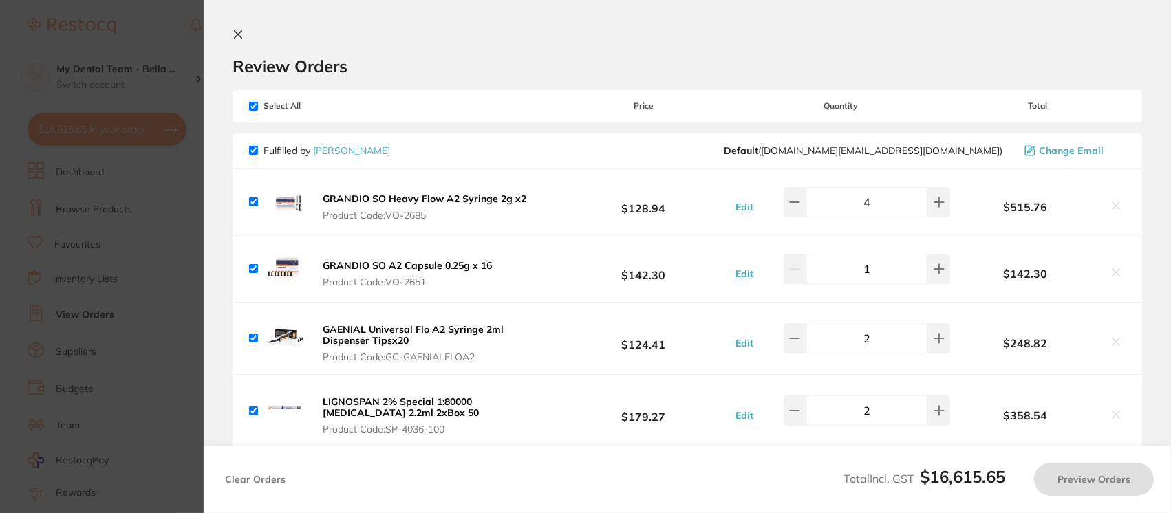
checkbox input "true"
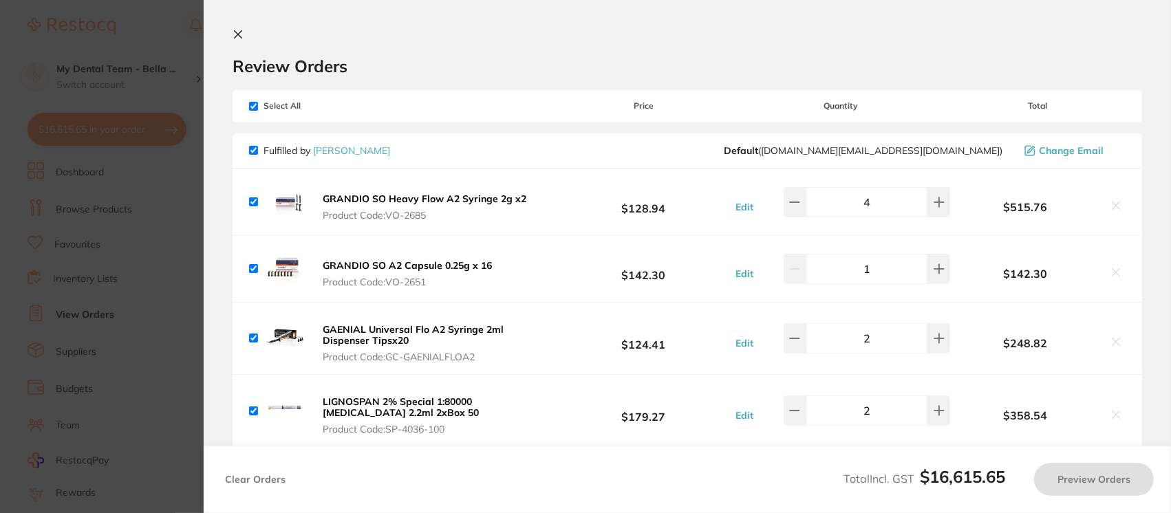
checkbox input "true"
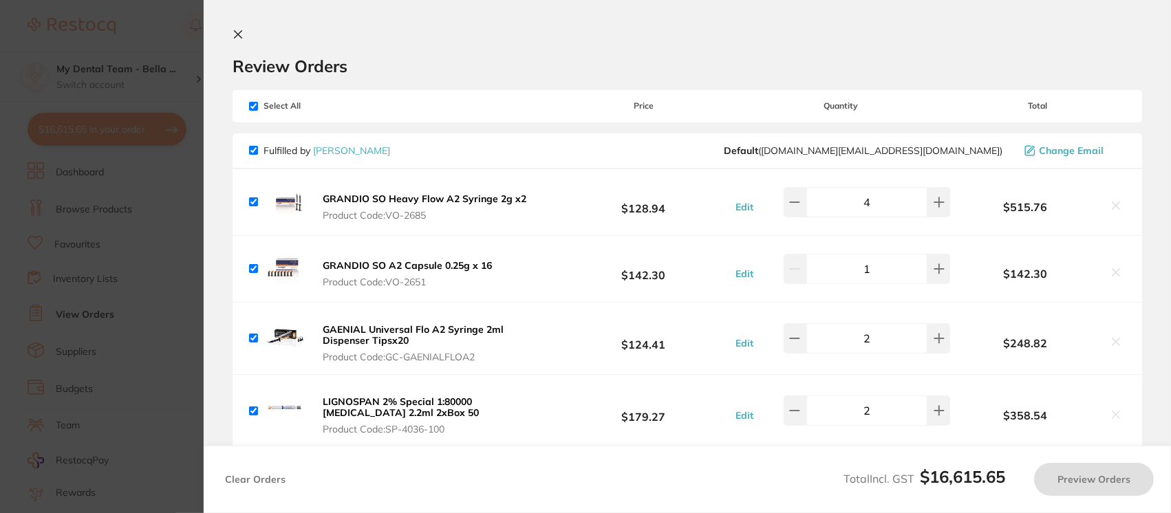
checkbox input "true"
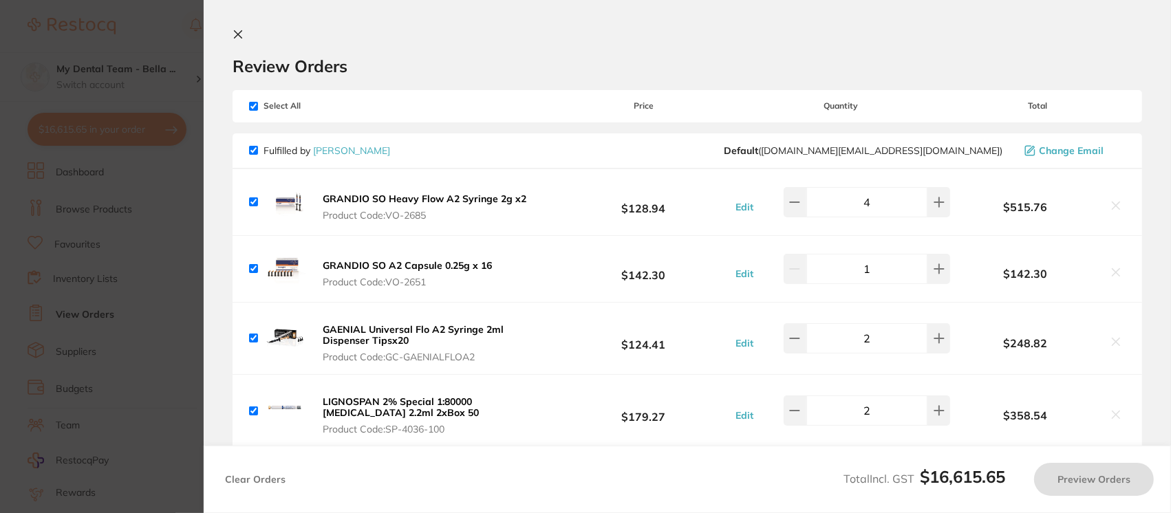
checkbox input "true"
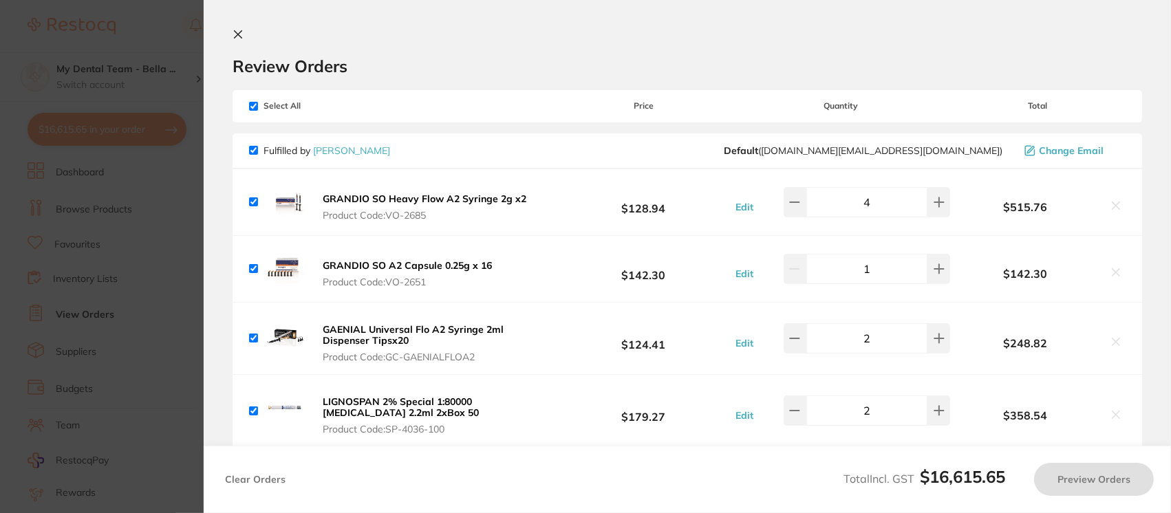
checkbox input "true"
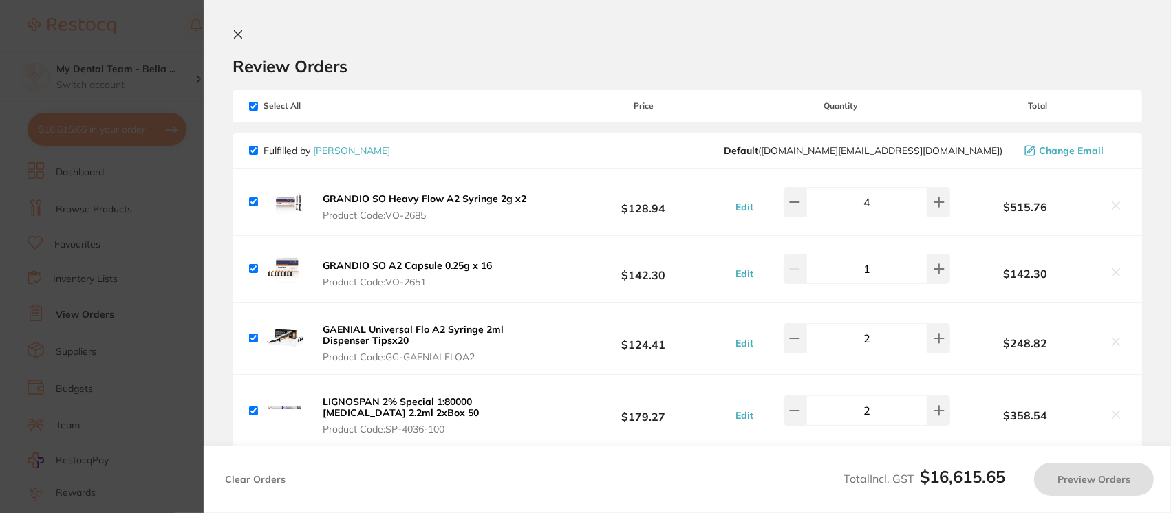
checkbox input "true"
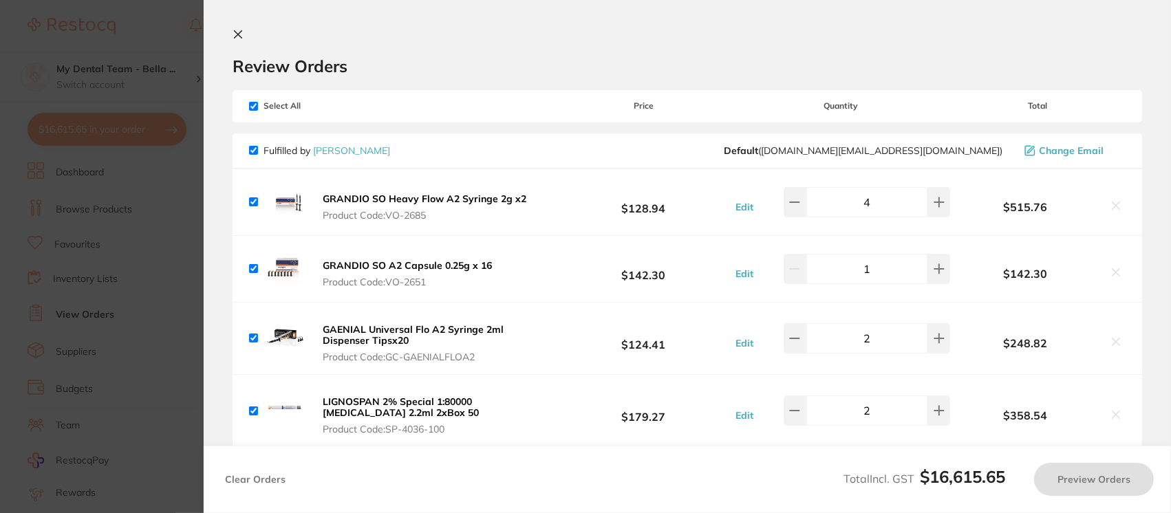
checkbox input "true"
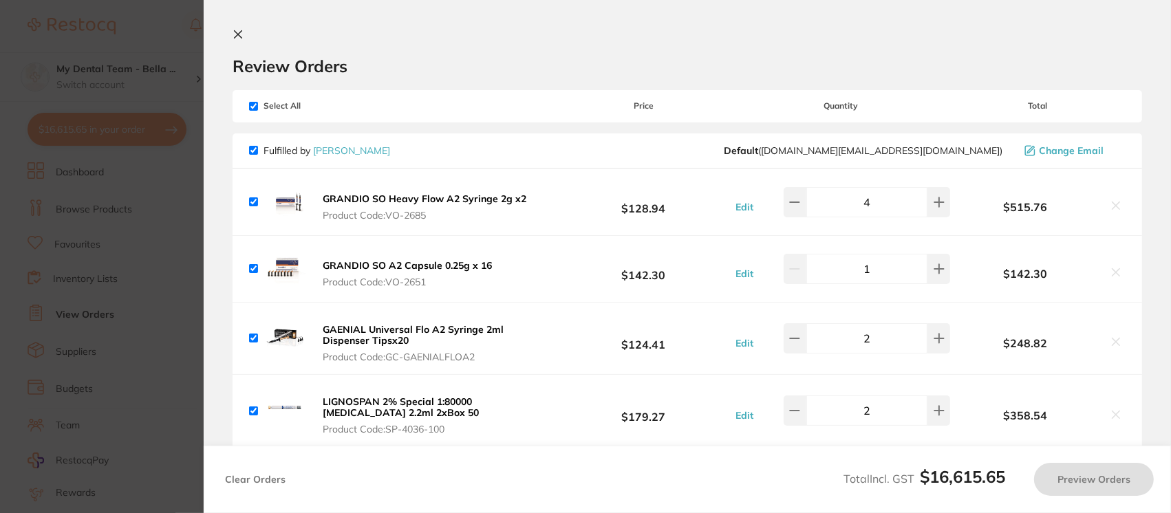
checkbox input "true"
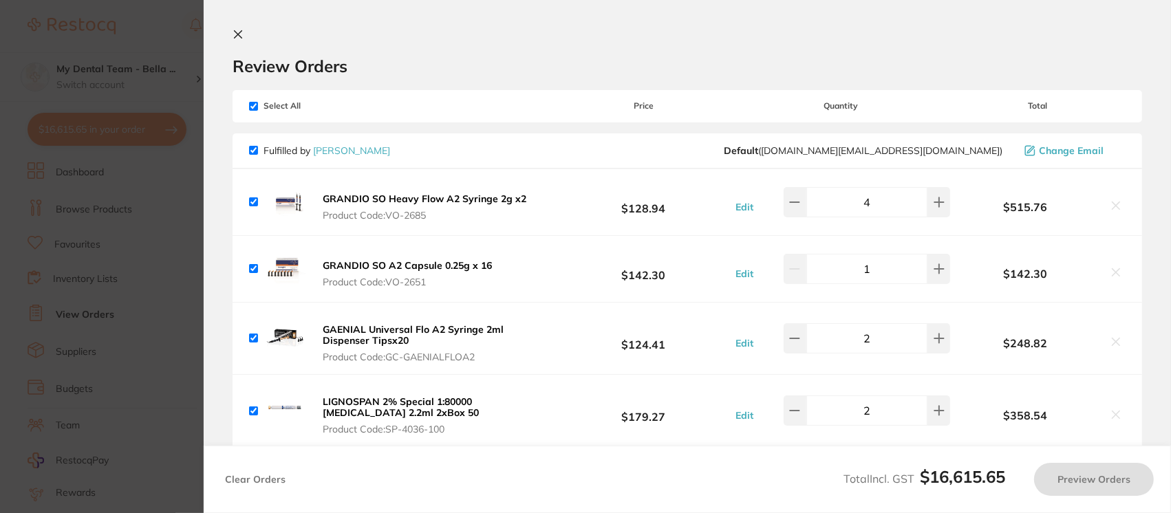
checkbox input "true"
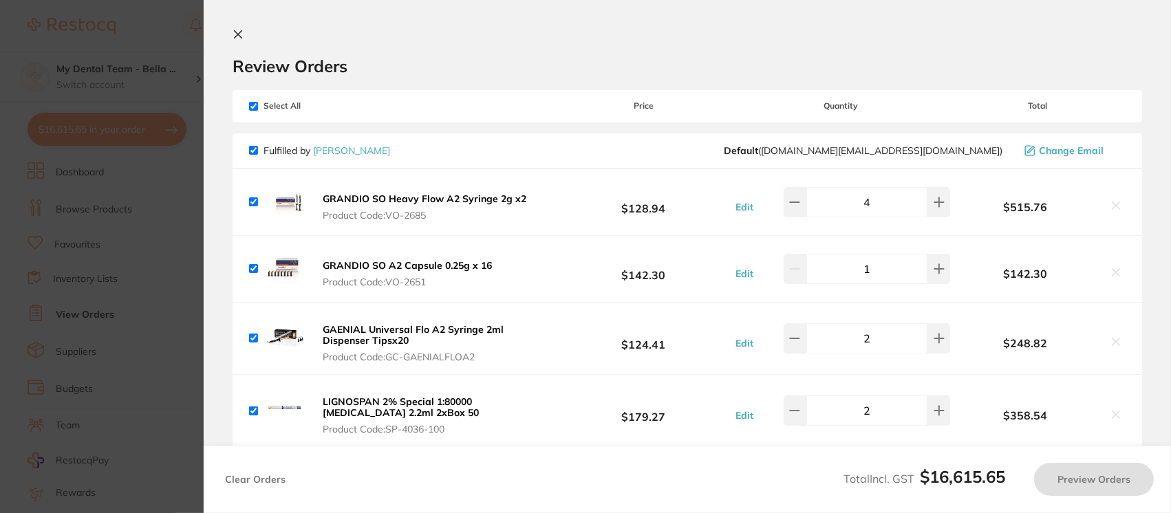
checkbox input "true"
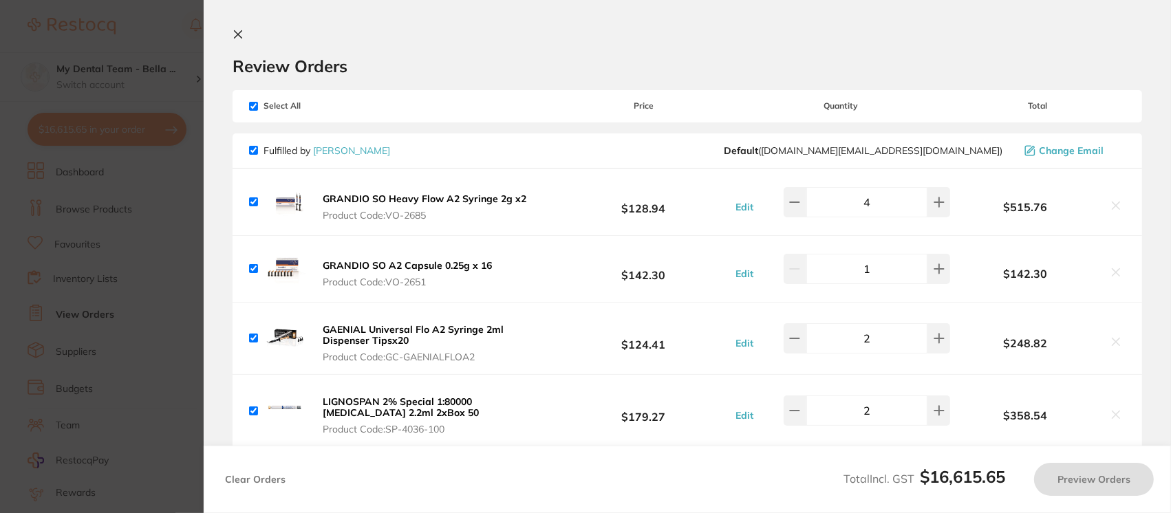
checkbox input "true"
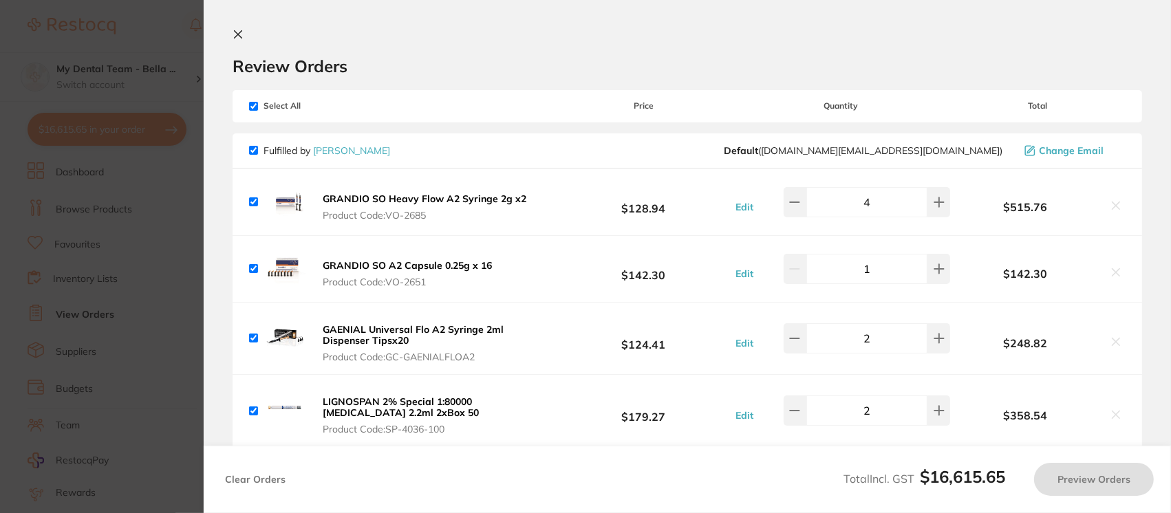
checkbox input "true"
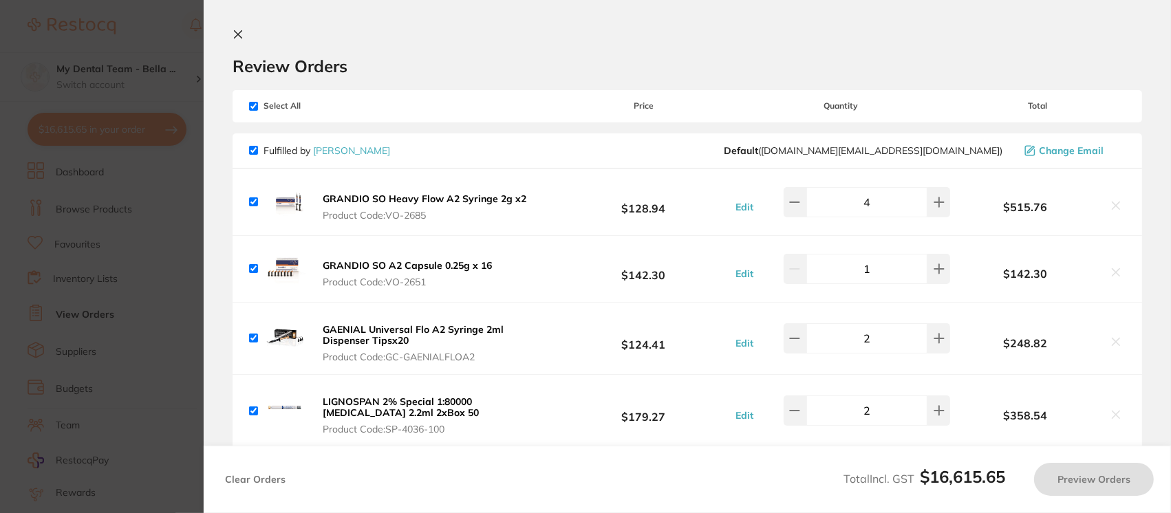
checkbox input "true"
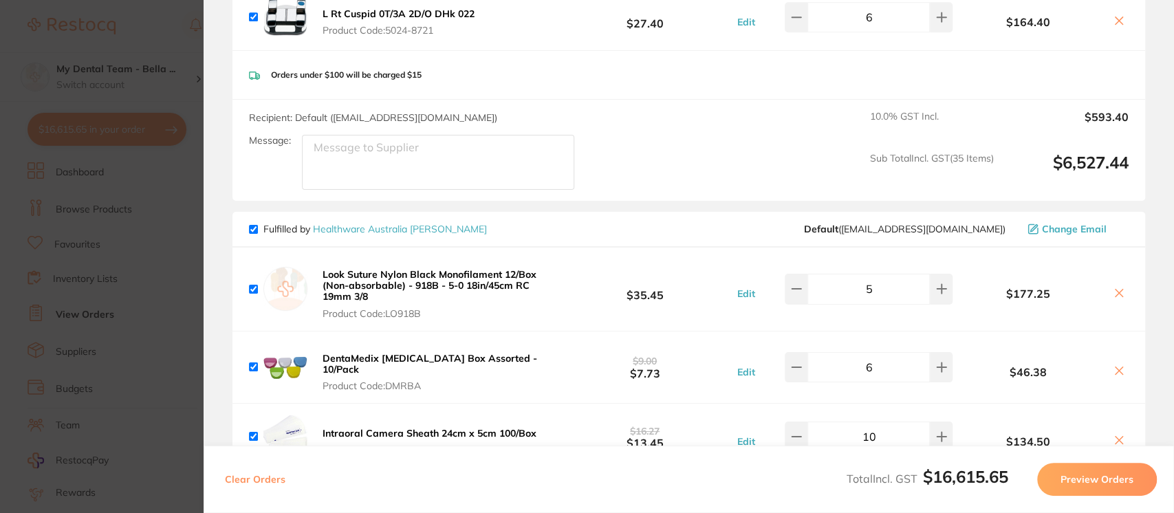
scroll to position [4311, 0]
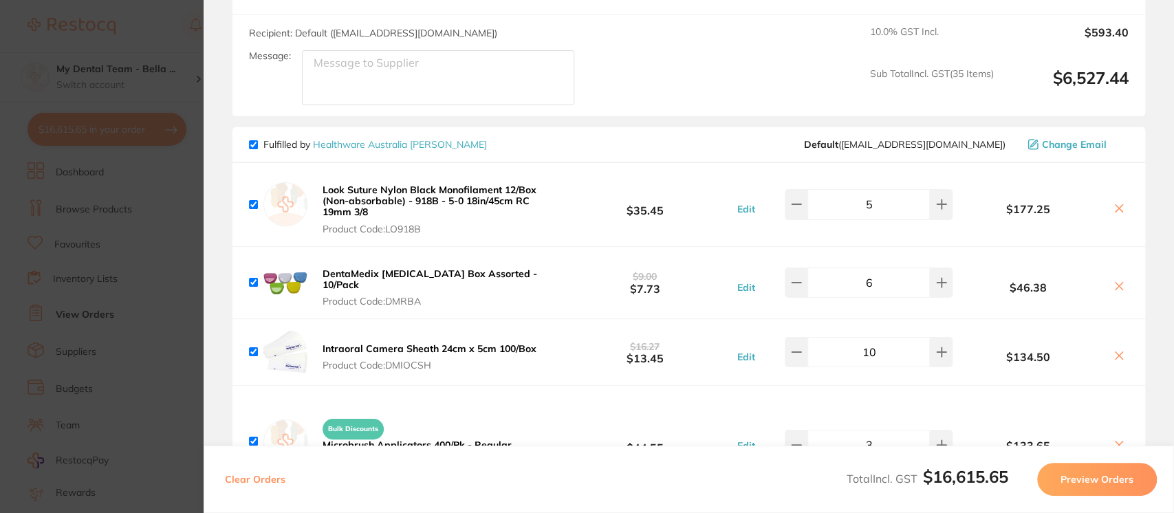
click at [1116, 212] on icon at bounding box center [1118, 208] width 11 height 11
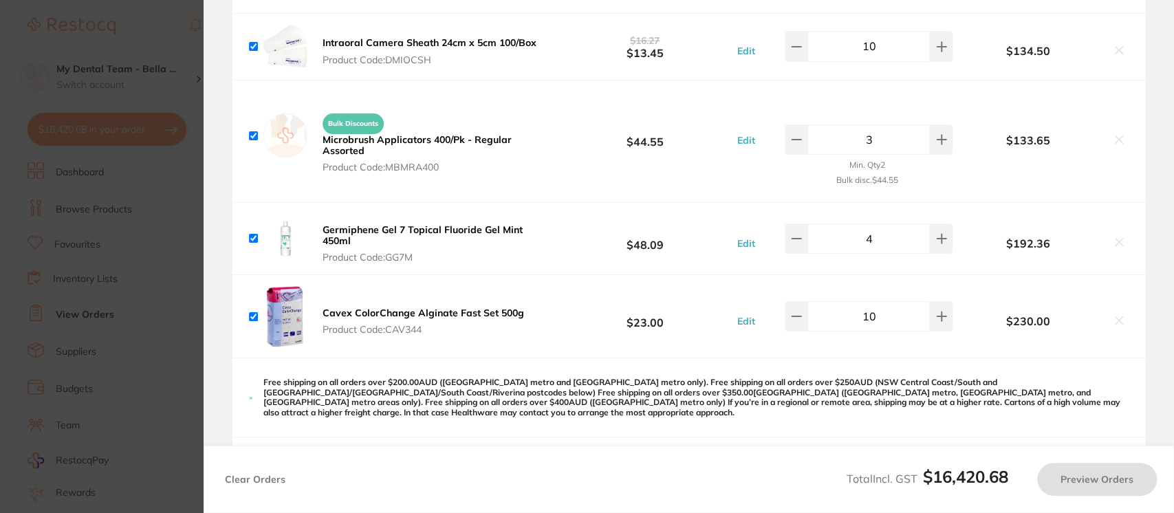
scroll to position [4537, 0]
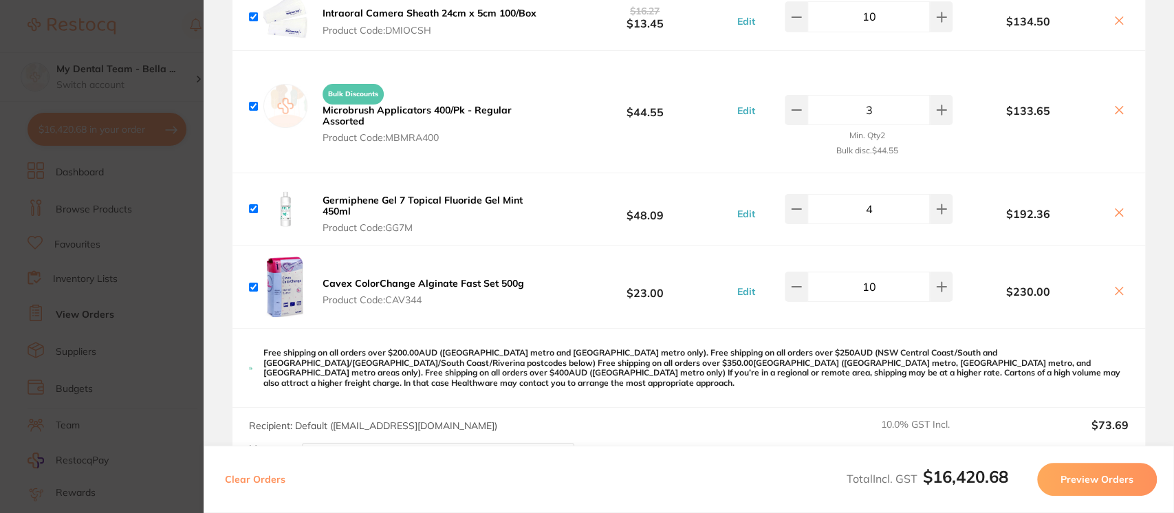
checkbox input "true"
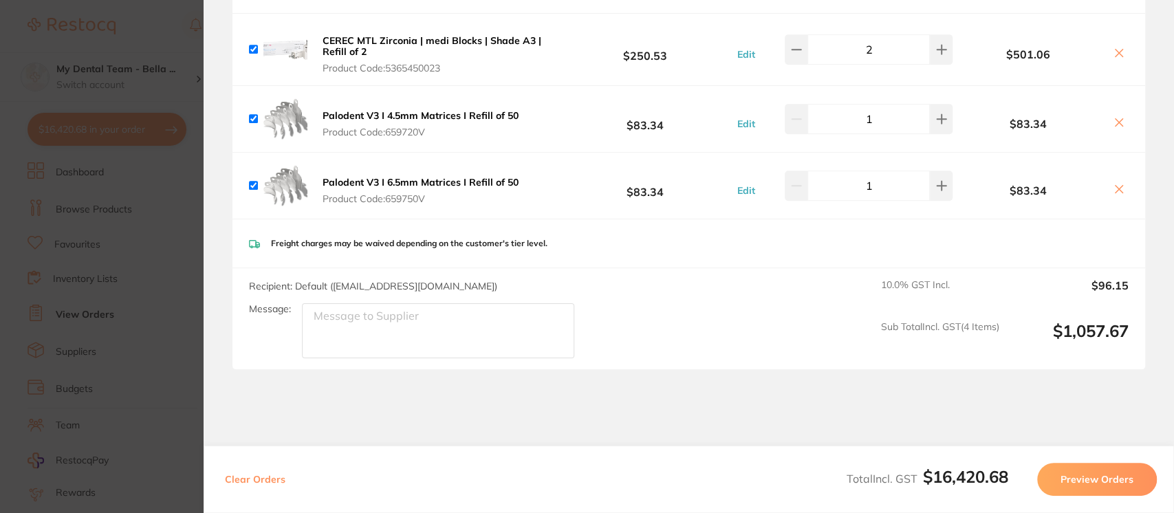
scroll to position [7481, 0]
